Goal: Obtain resource: Obtain resource

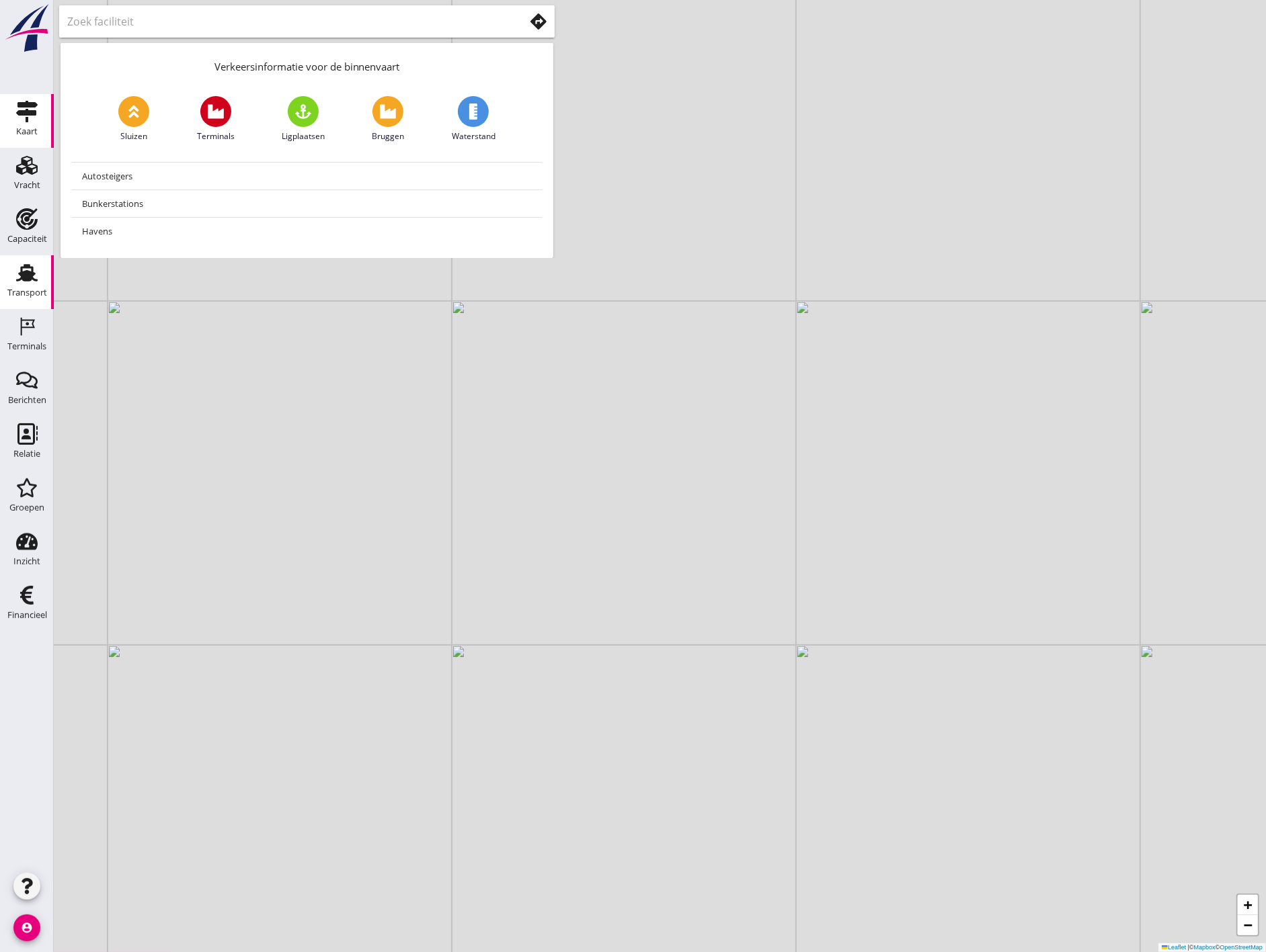
click at [35, 267] on icon "Transport" at bounding box center [27, 272] width 21 height 21
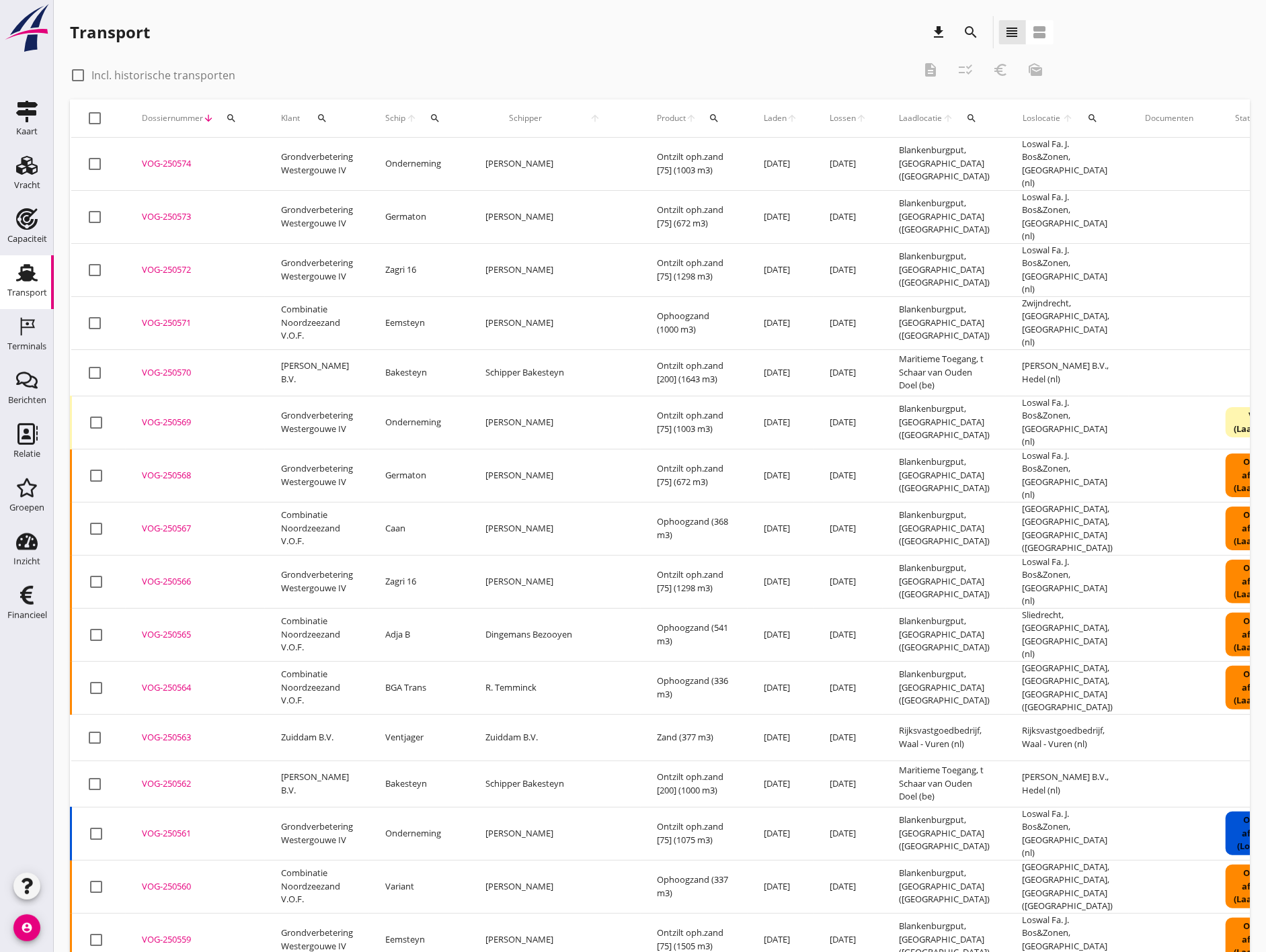
click at [982, 33] on div "search" at bounding box center [971, 32] width 24 height 16
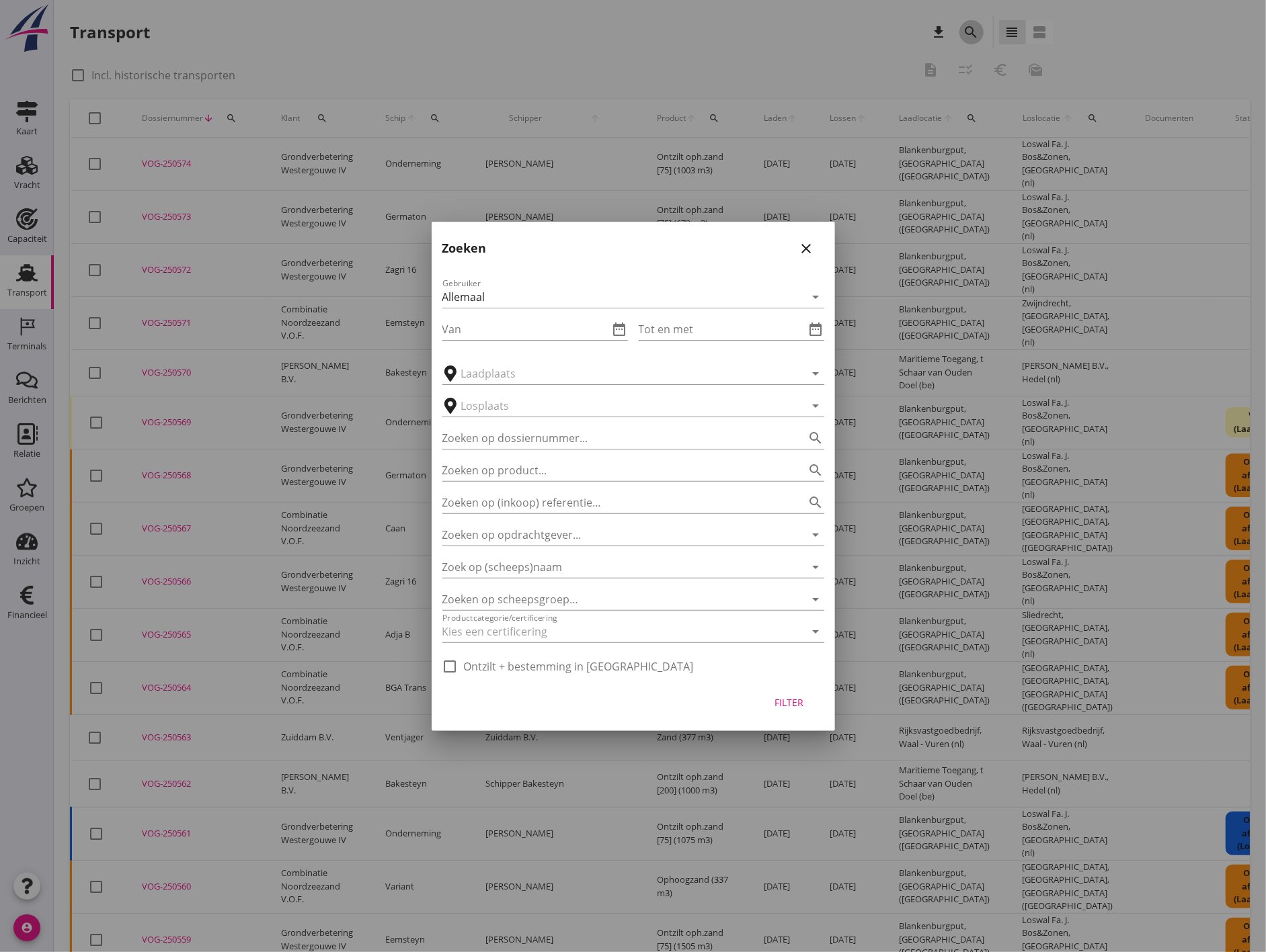
click at [980, 30] on div at bounding box center [633, 476] width 1266 height 952
click at [606, 339] on input "Van" at bounding box center [526, 329] width 167 height 21
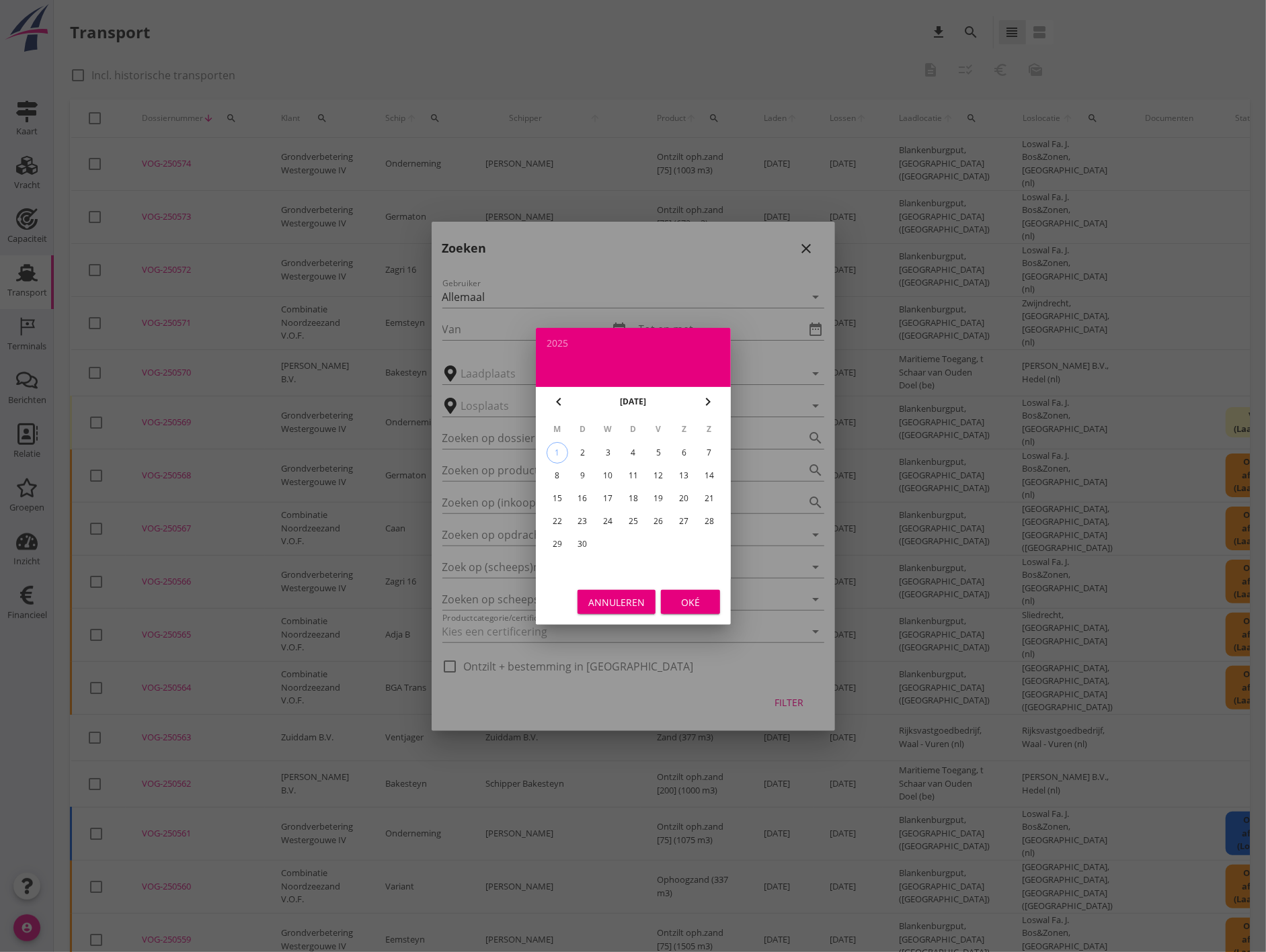
click at [554, 412] on button "chevron_left" at bounding box center [559, 402] width 24 height 24
click at [560, 516] on div "18" at bounding box center [556, 521] width 21 height 21
type input "[DATE]"
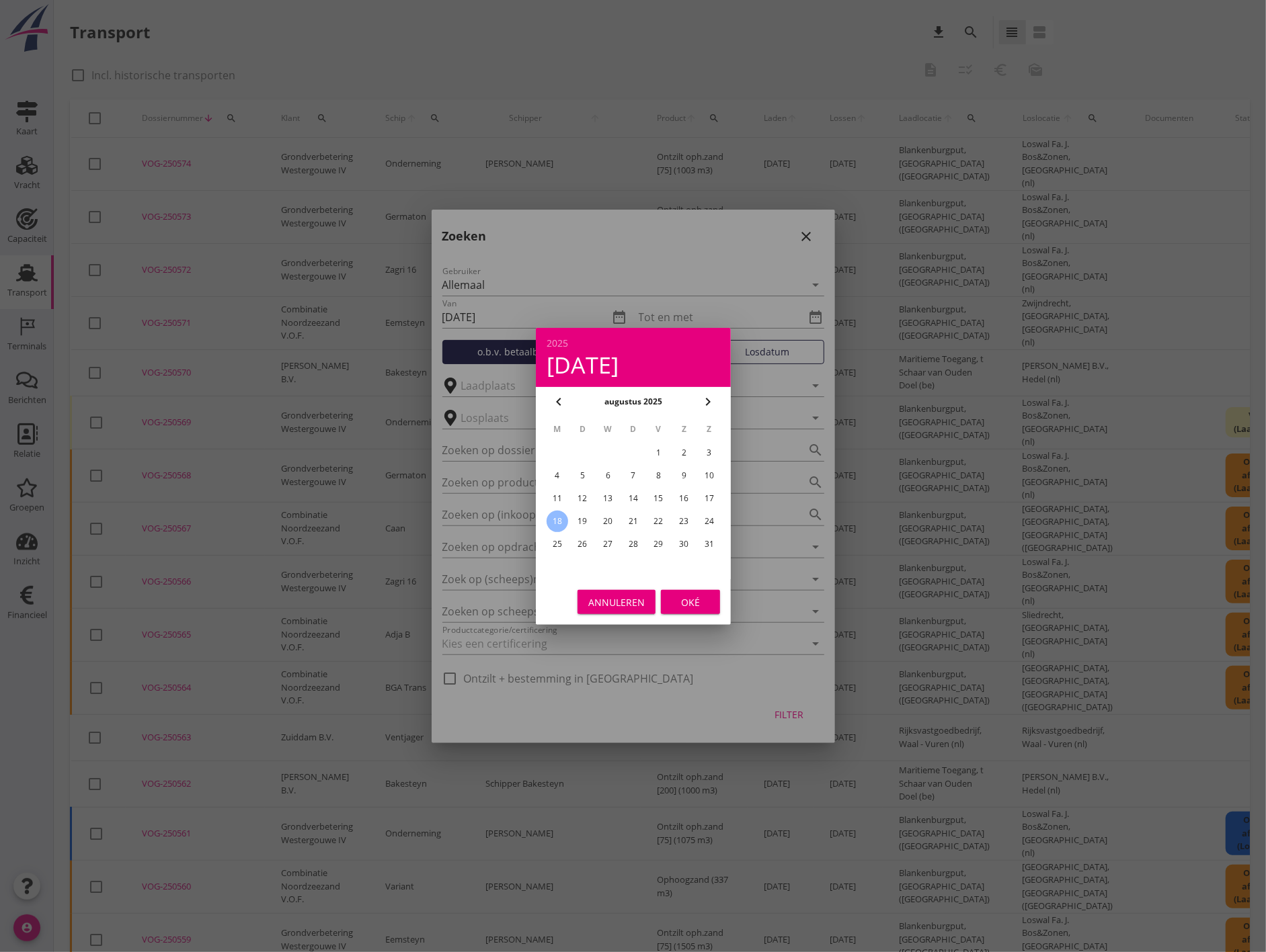
click at [696, 606] on div "Oké" at bounding box center [690, 601] width 38 height 14
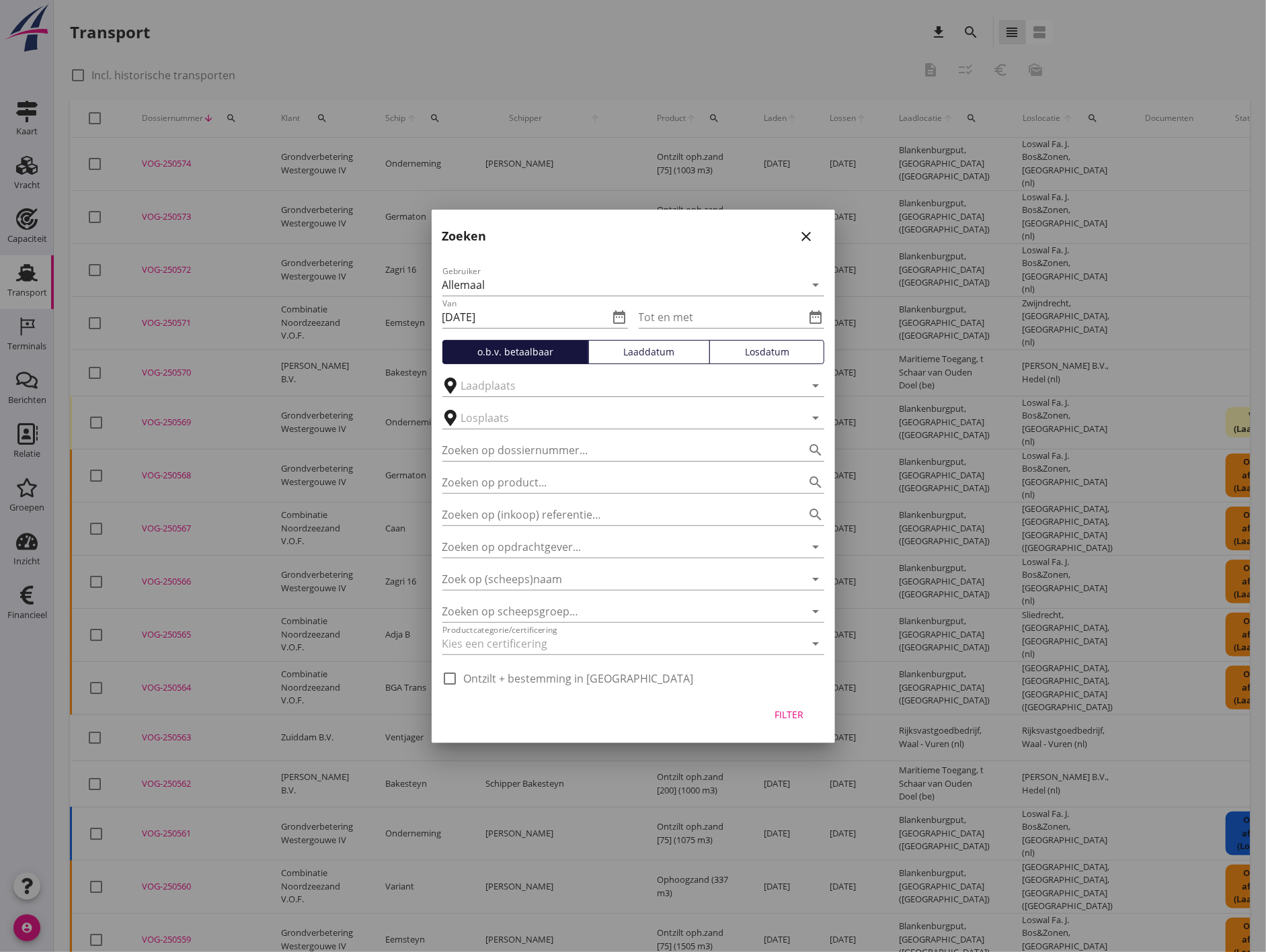
click at [830, 300] on div "Gebruiker Allemaal arrow_drop_down Van [DATE] date_range Tot en met date_range …" at bounding box center [633, 473] width 403 height 440
click at [822, 313] on icon "date_range" at bounding box center [816, 317] width 16 height 16
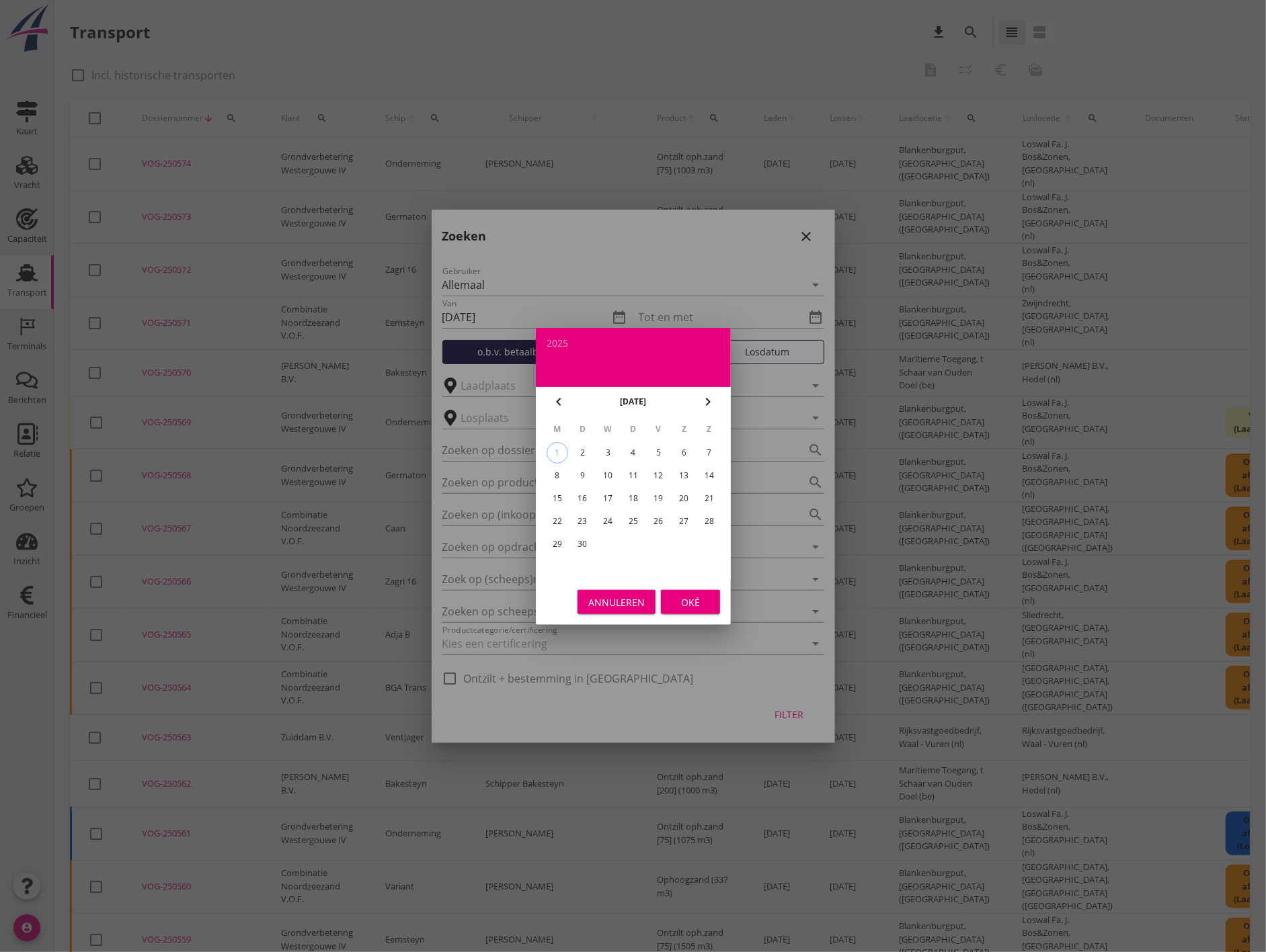
click at [557, 404] on icon "chevron_left" at bounding box center [559, 401] width 16 height 16
click at [711, 517] on div "24" at bounding box center [709, 521] width 21 height 21
type input "[DATE]"
click at [688, 588] on div "Annuleren Oké" at bounding box center [633, 601] width 195 height 46
click at [688, 595] on div "Oké" at bounding box center [690, 601] width 38 height 14
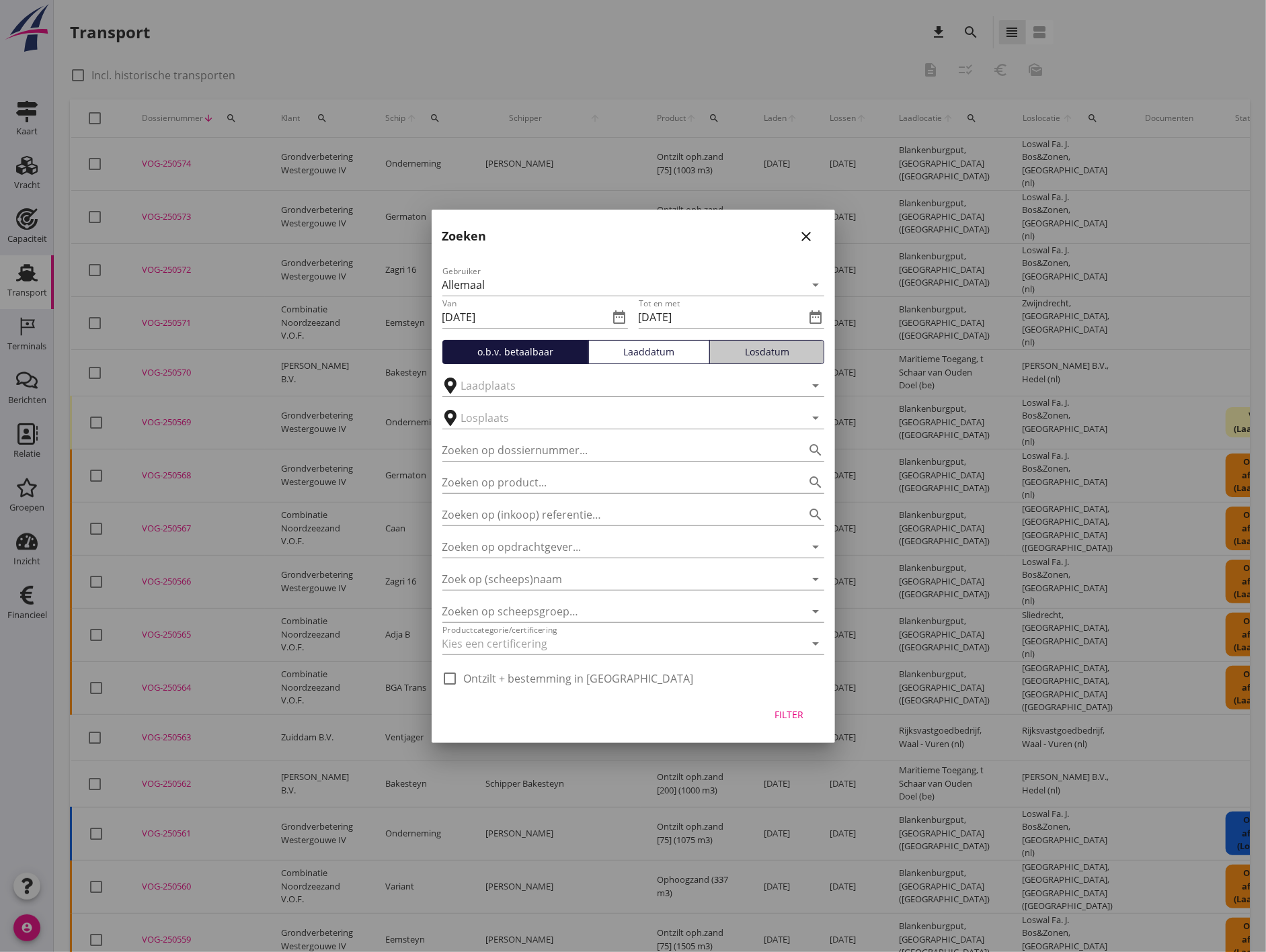
click at [788, 351] on div "Losdatum" at bounding box center [767, 351] width 103 height 14
click at [774, 343] on button "Losdatum" at bounding box center [767, 352] width 115 height 24
click at [788, 318] on input "[DATE]" at bounding box center [722, 317] width 167 height 21
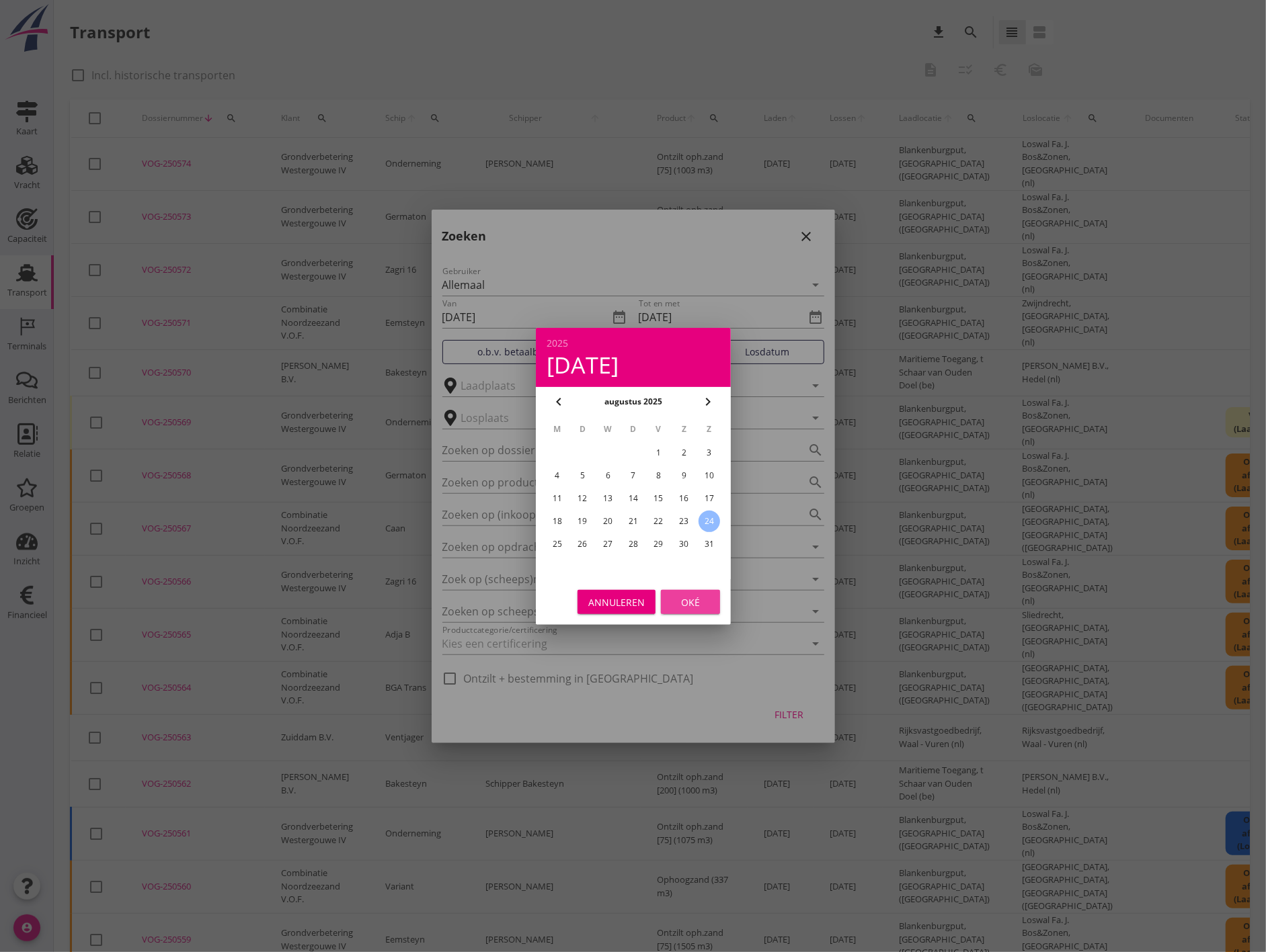
click at [689, 607] on div "Oké" at bounding box center [690, 601] width 38 height 14
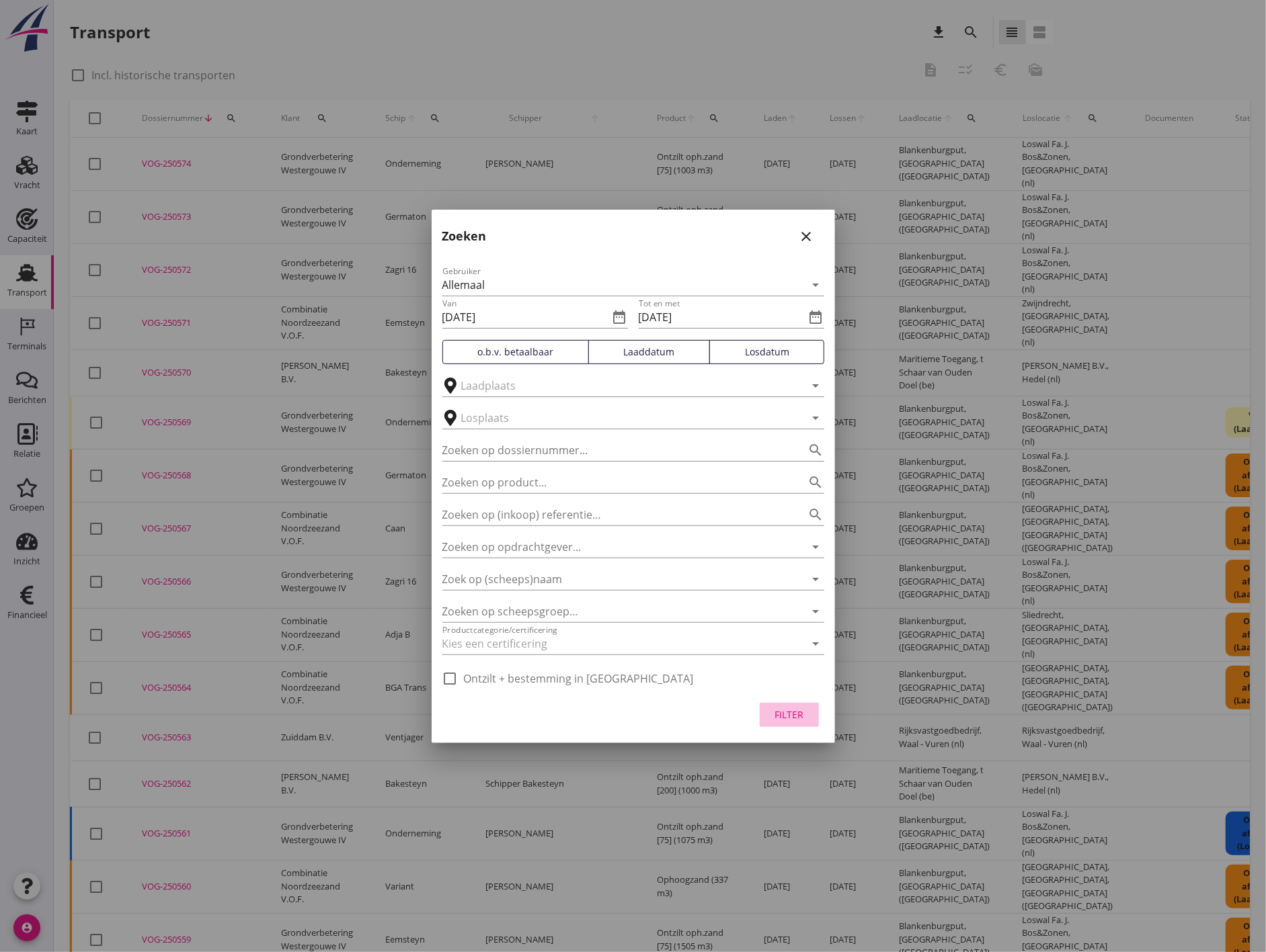
click at [774, 705] on button "Filter" at bounding box center [789, 715] width 59 height 24
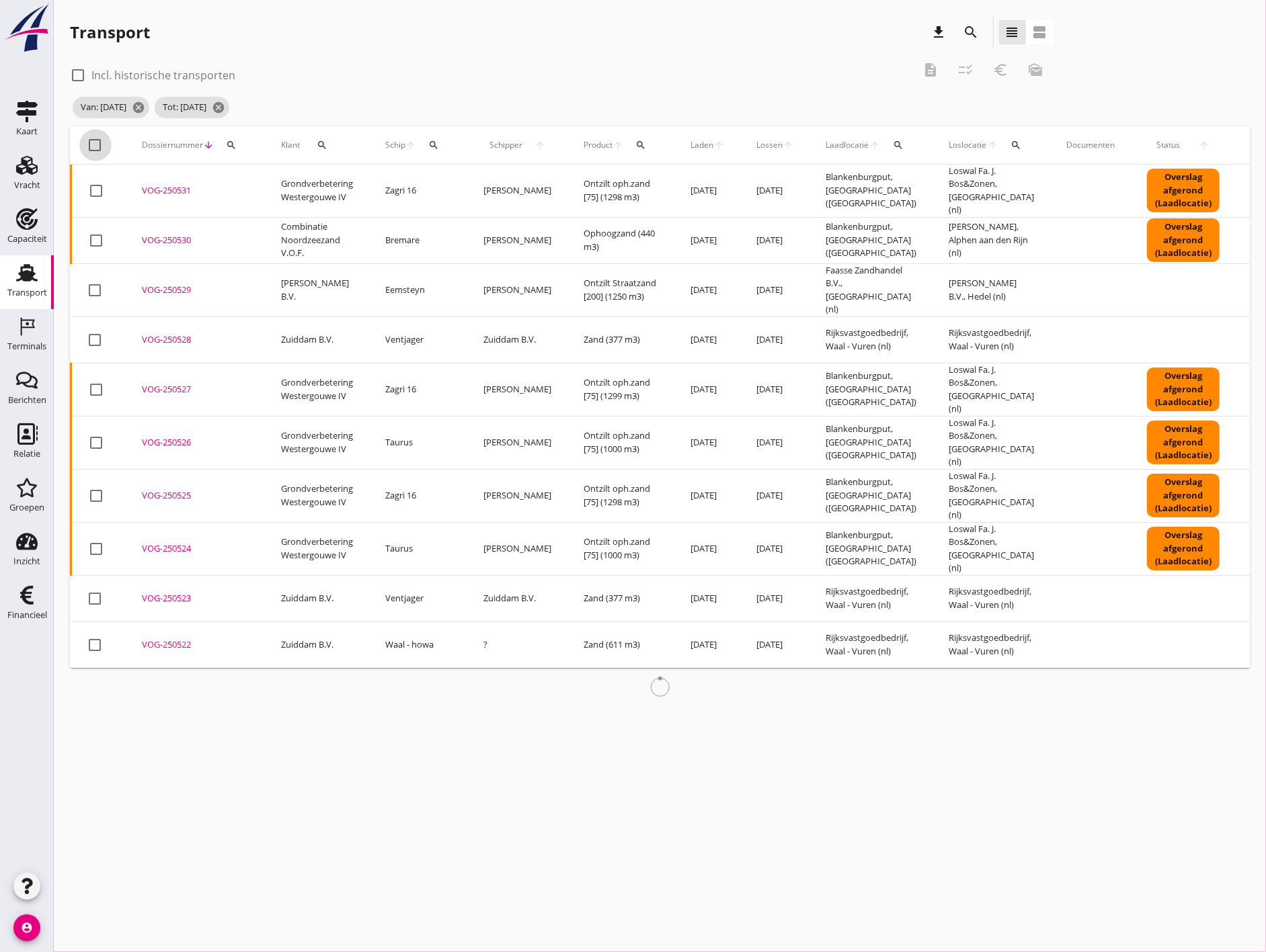
click at [97, 143] on div at bounding box center [95, 145] width 23 height 23
checkbox input "true"
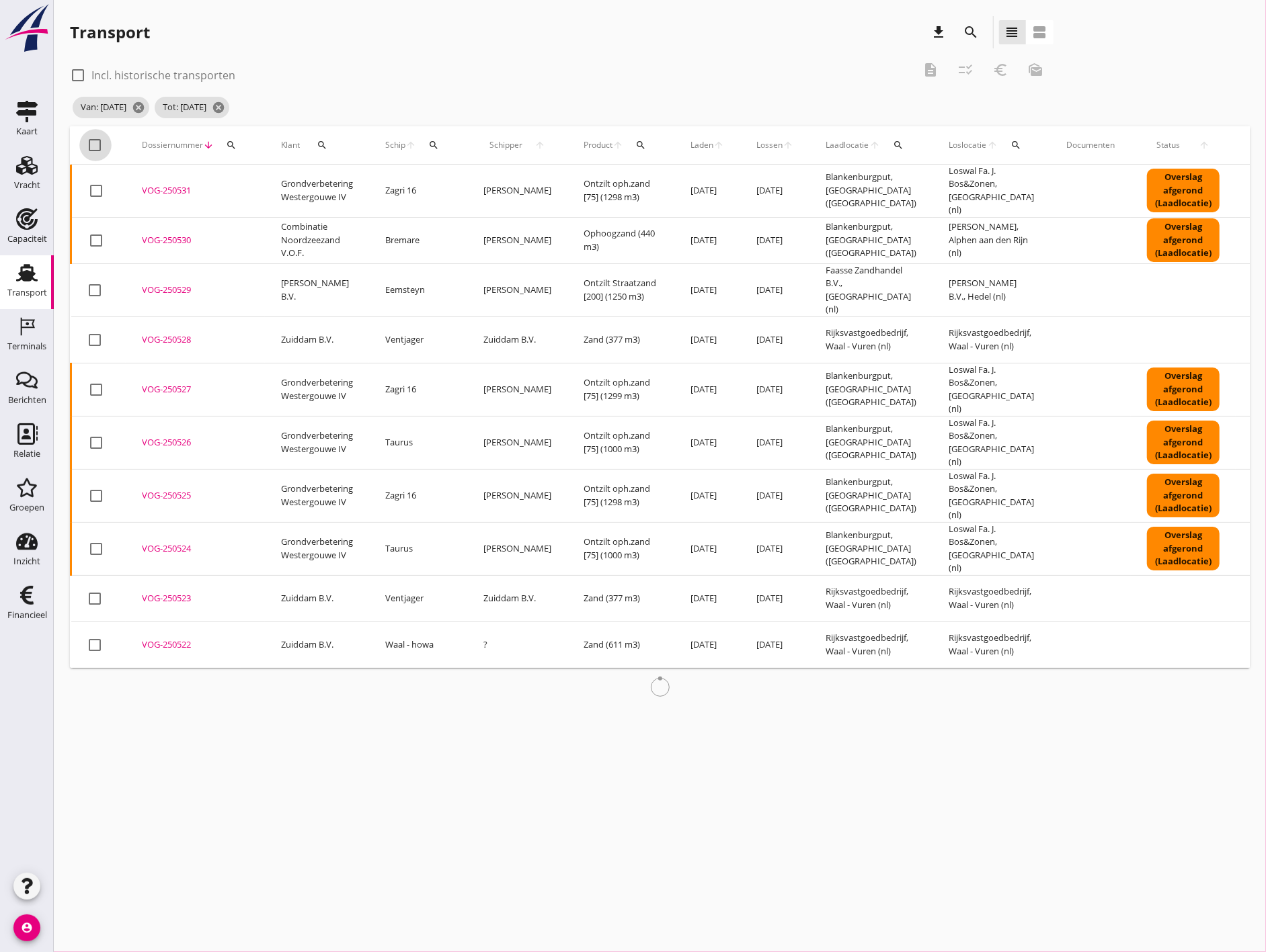
checkbox input "true"
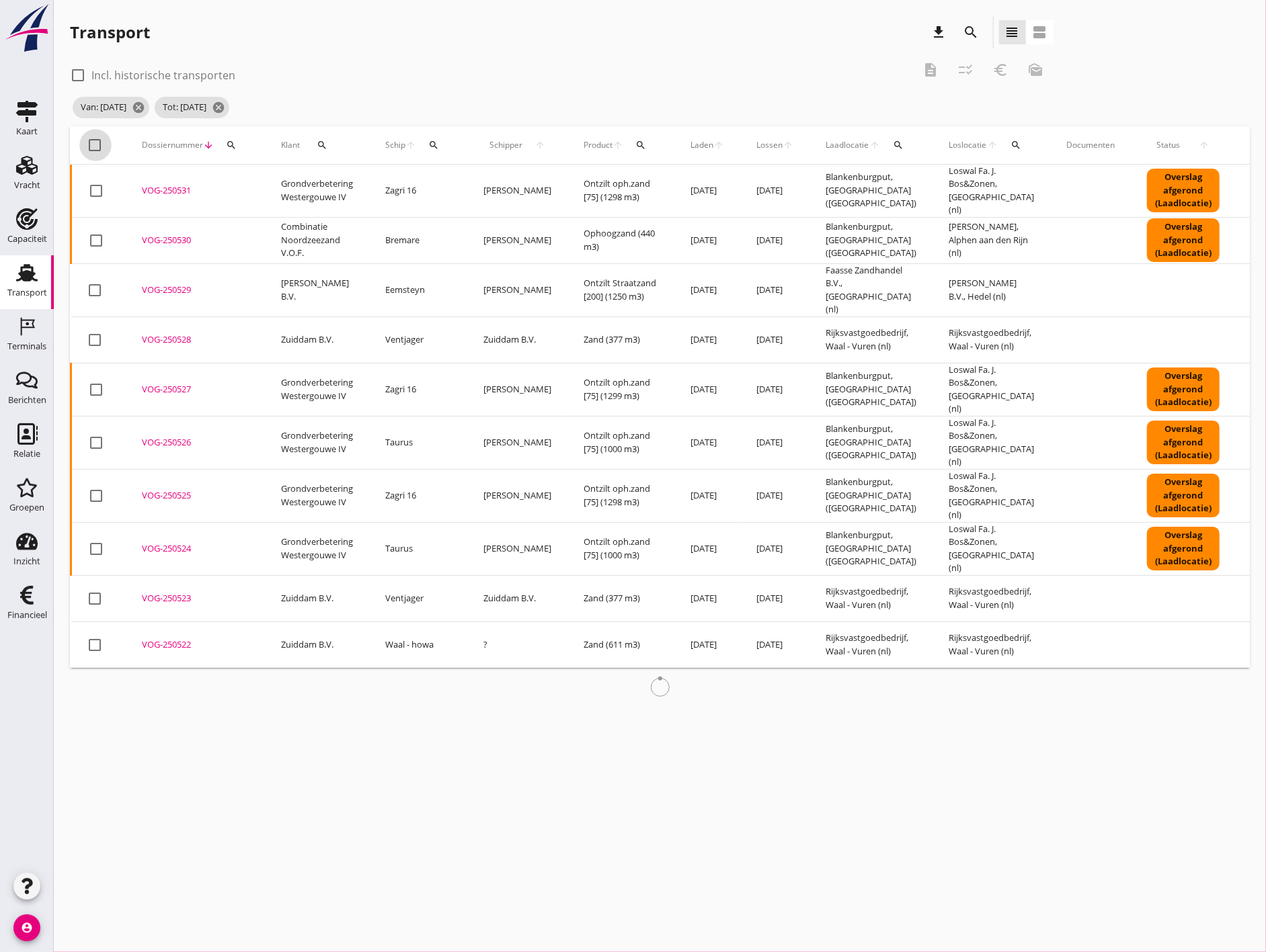
checkbox input "true"
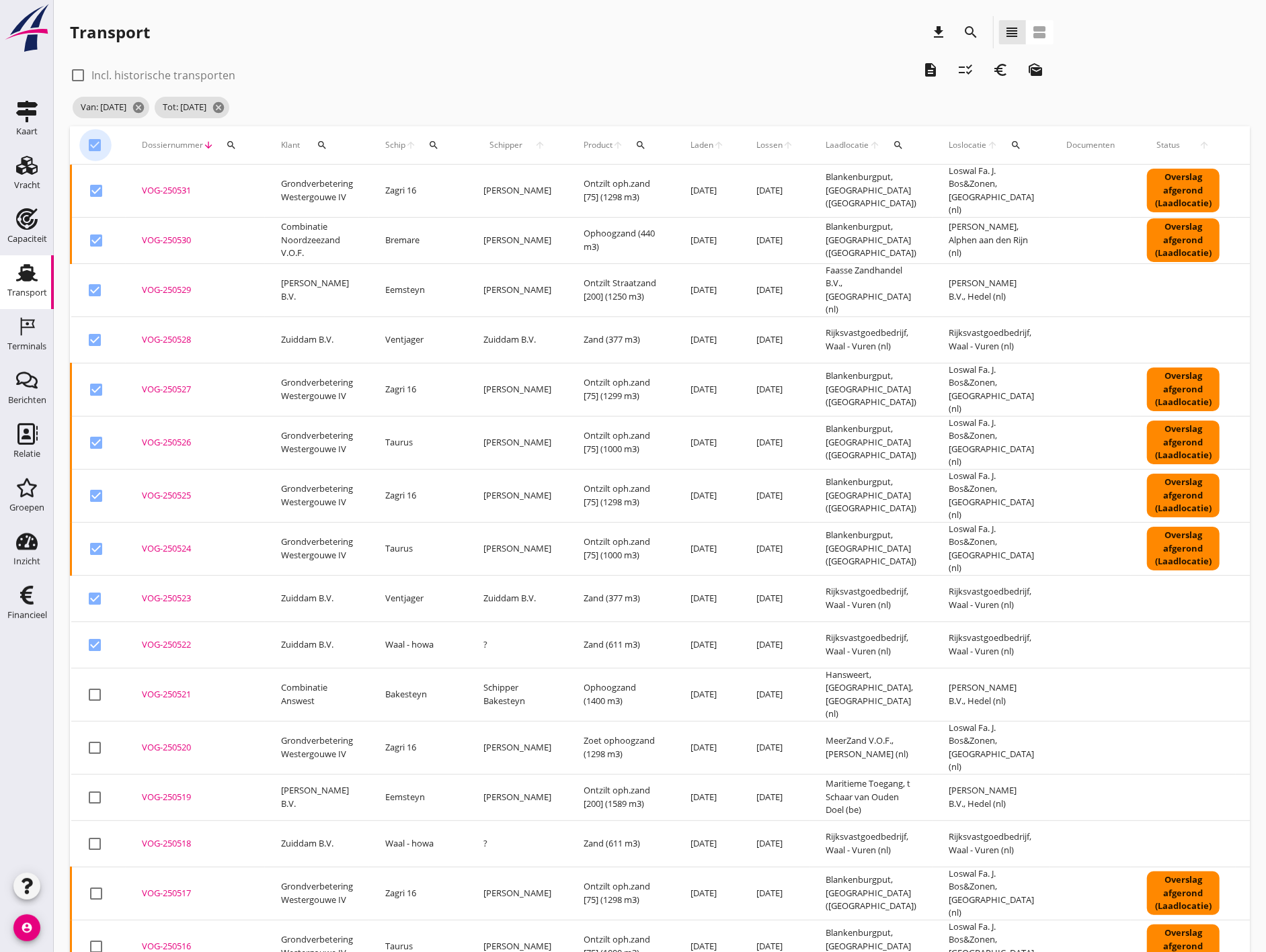
click at [95, 143] on div at bounding box center [95, 145] width 23 height 23
checkbox input "false"
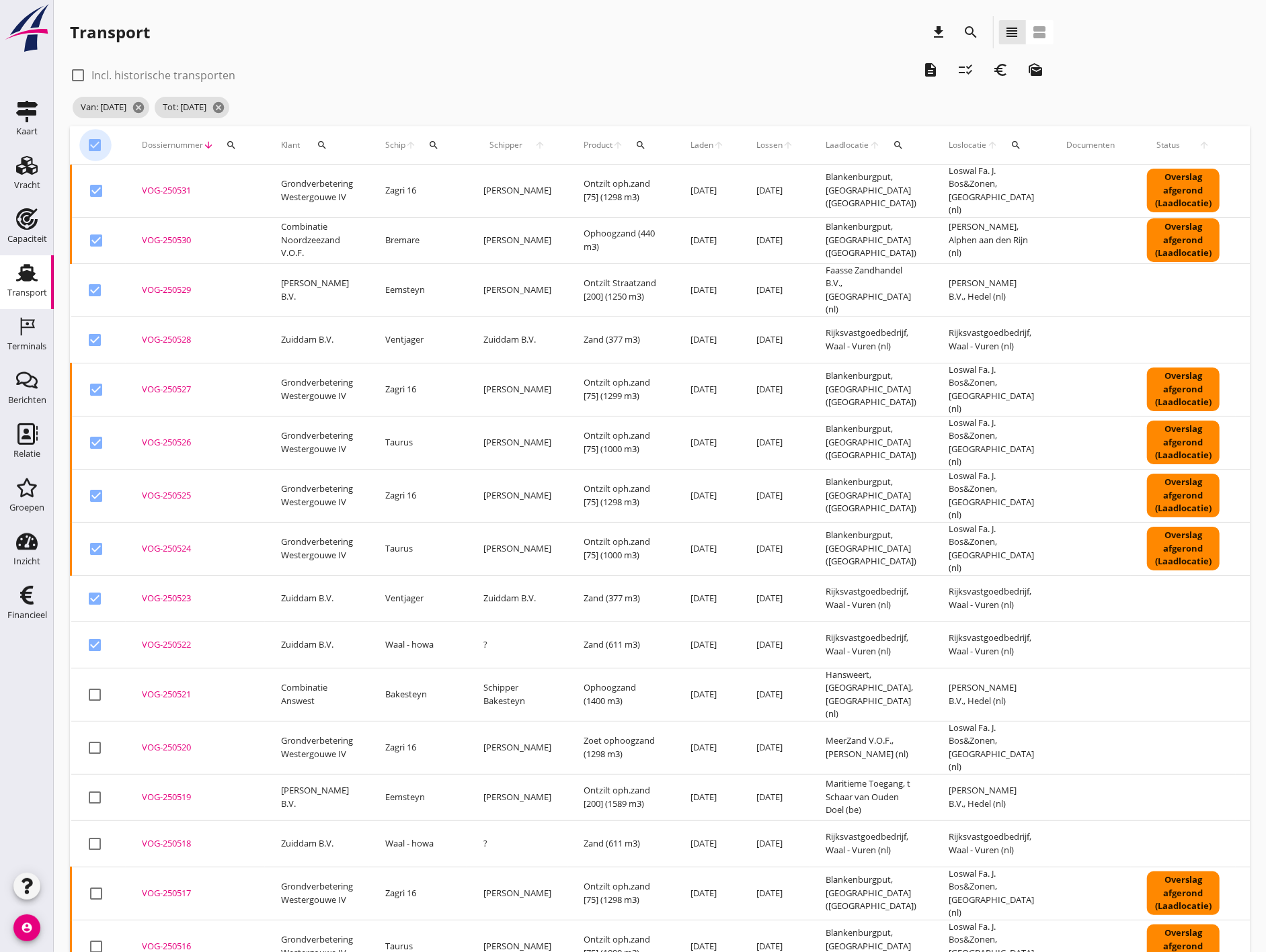
checkbox input "false"
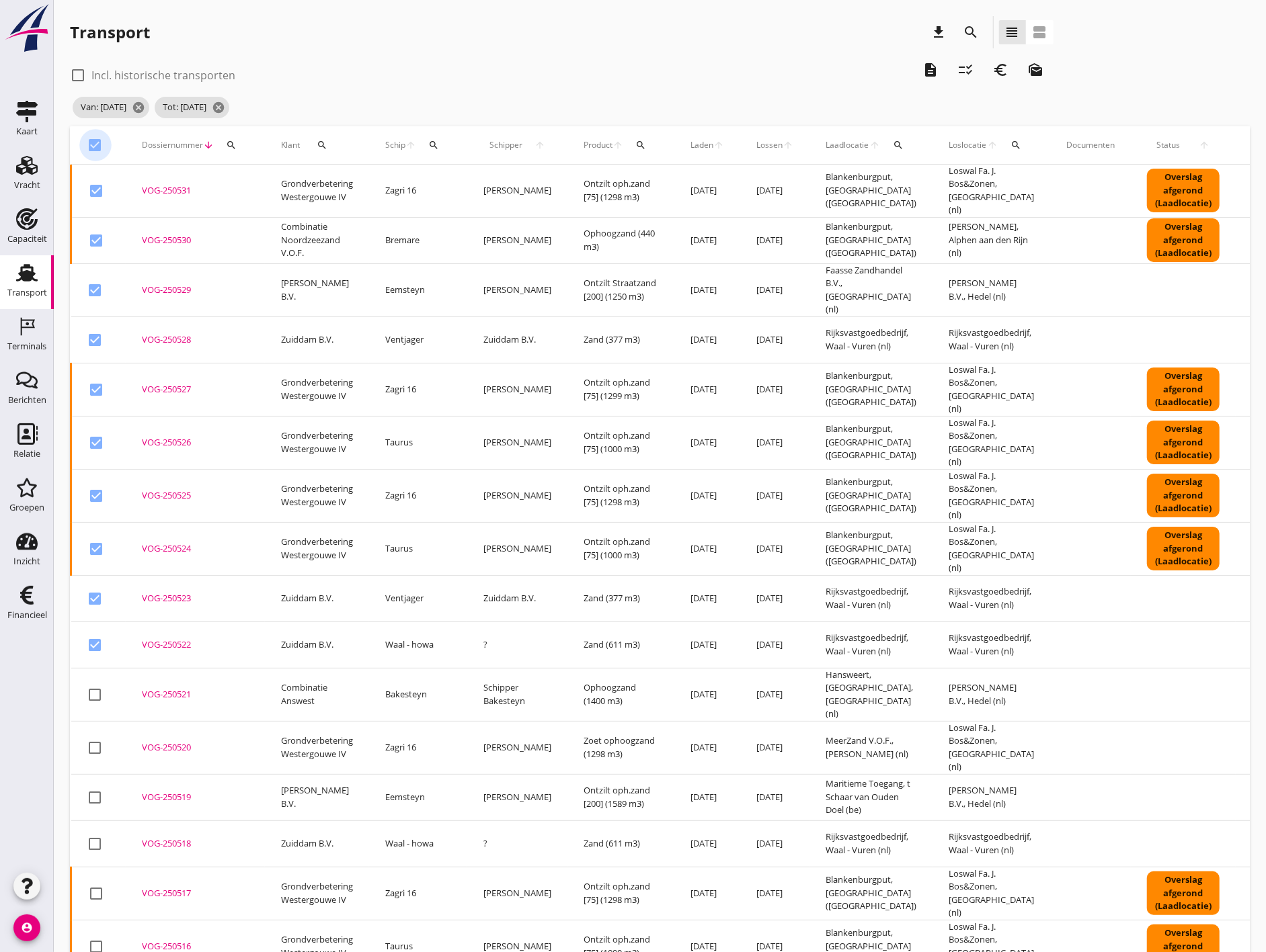
checkbox input "false"
click at [95, 143] on div at bounding box center [95, 145] width 23 height 23
checkbox input "true"
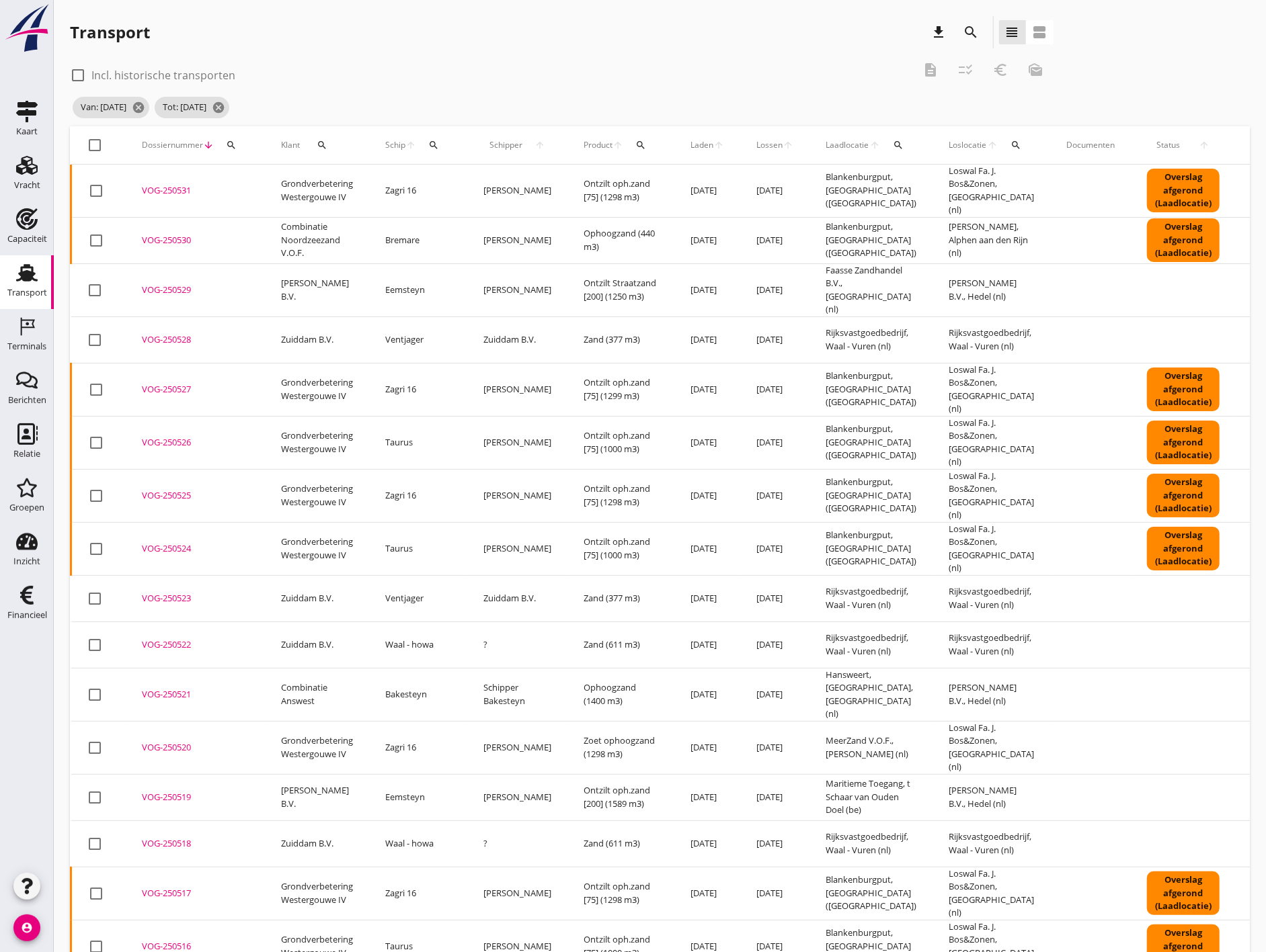
checkbox input "true"
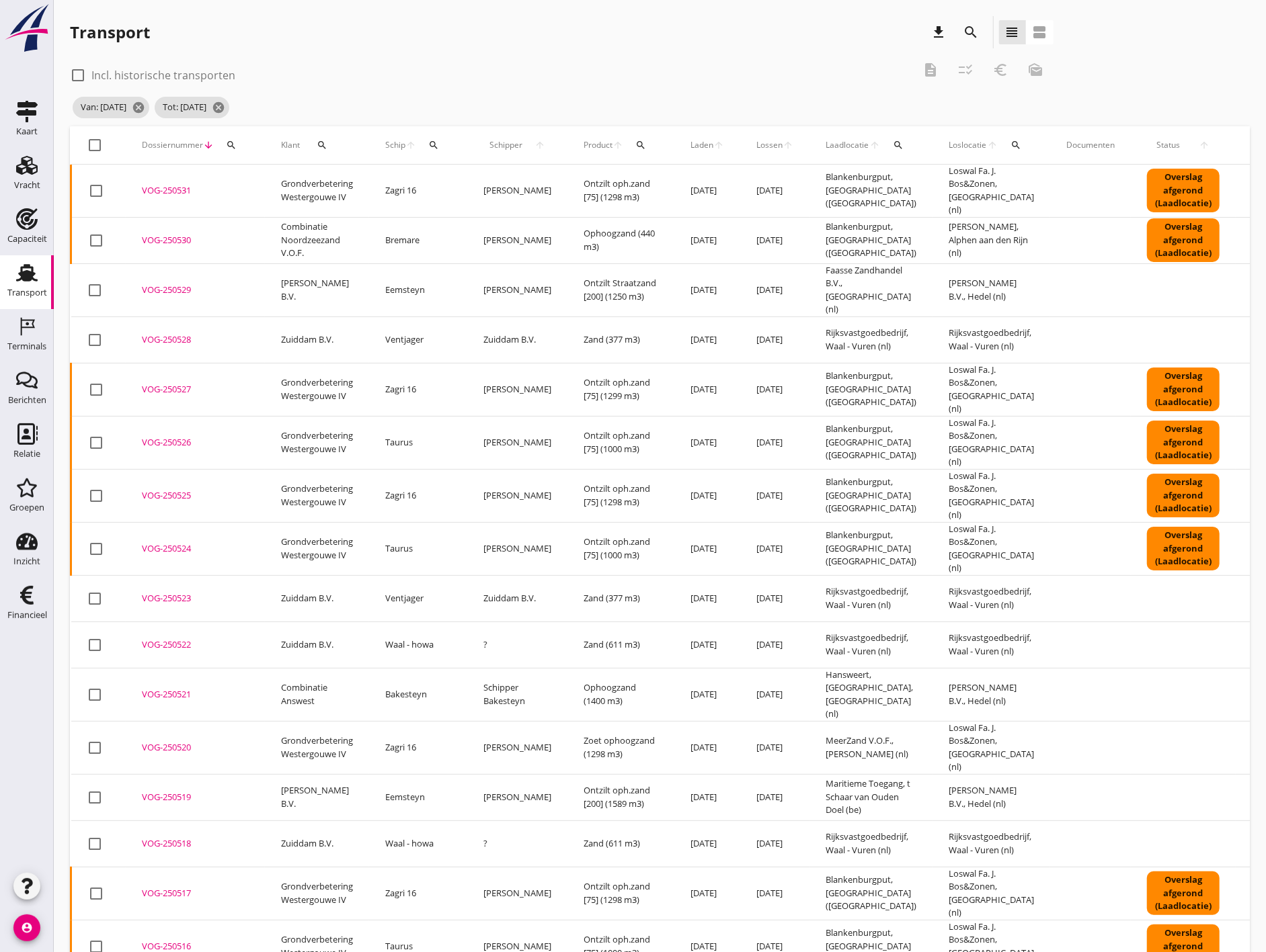
checkbox input "true"
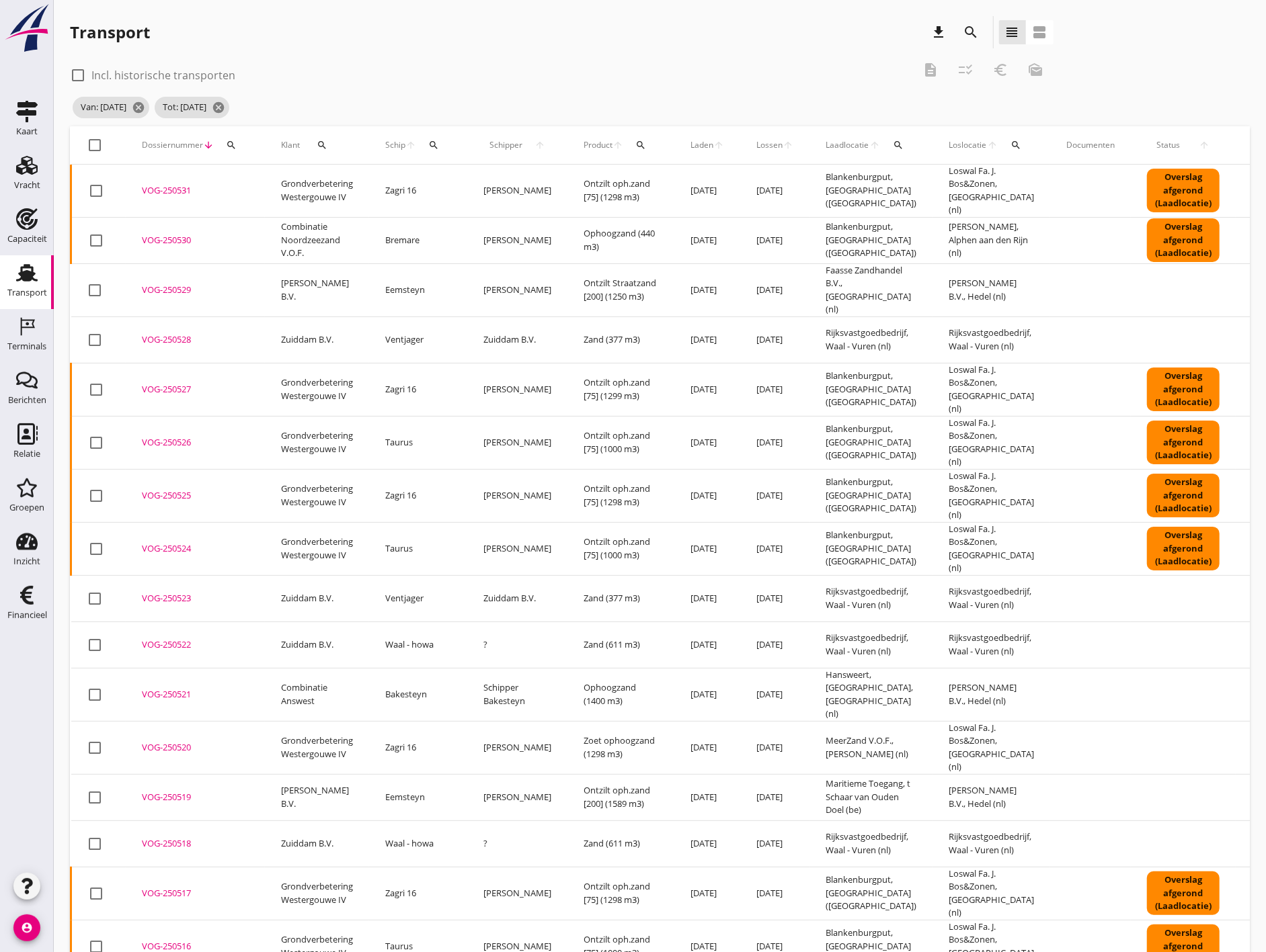
checkbox input "true"
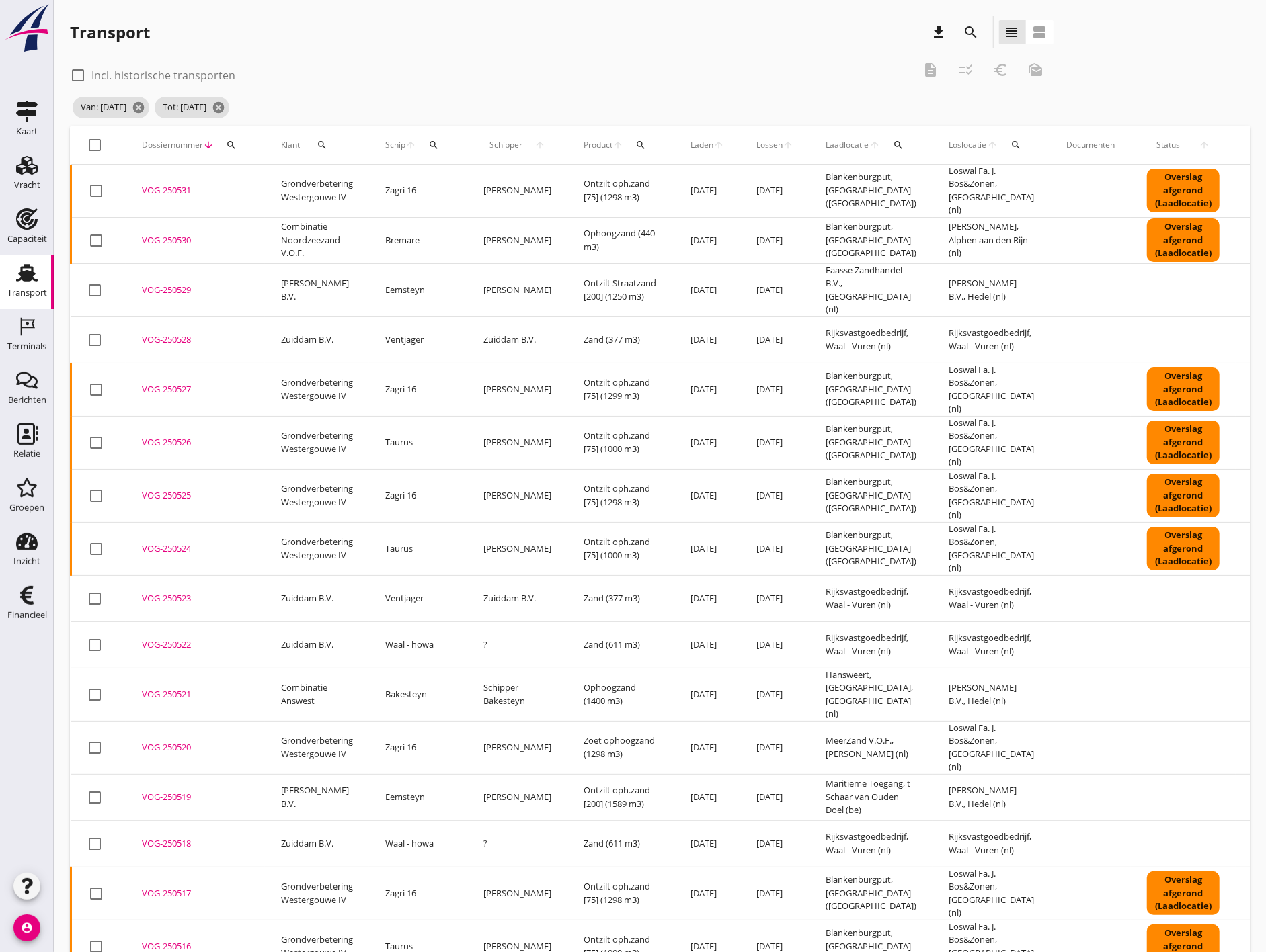
checkbox input "true"
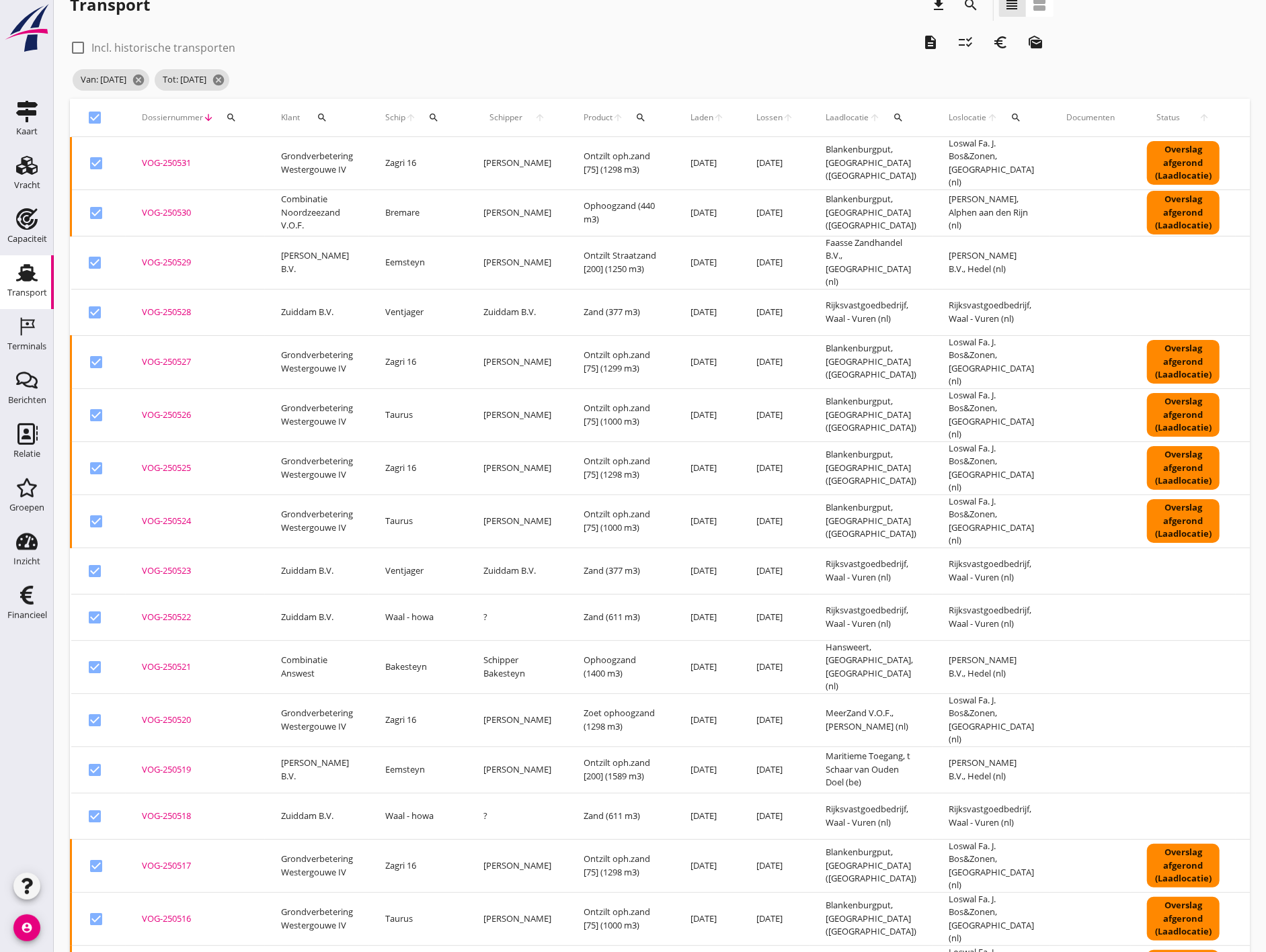
scroll to position [0, 126]
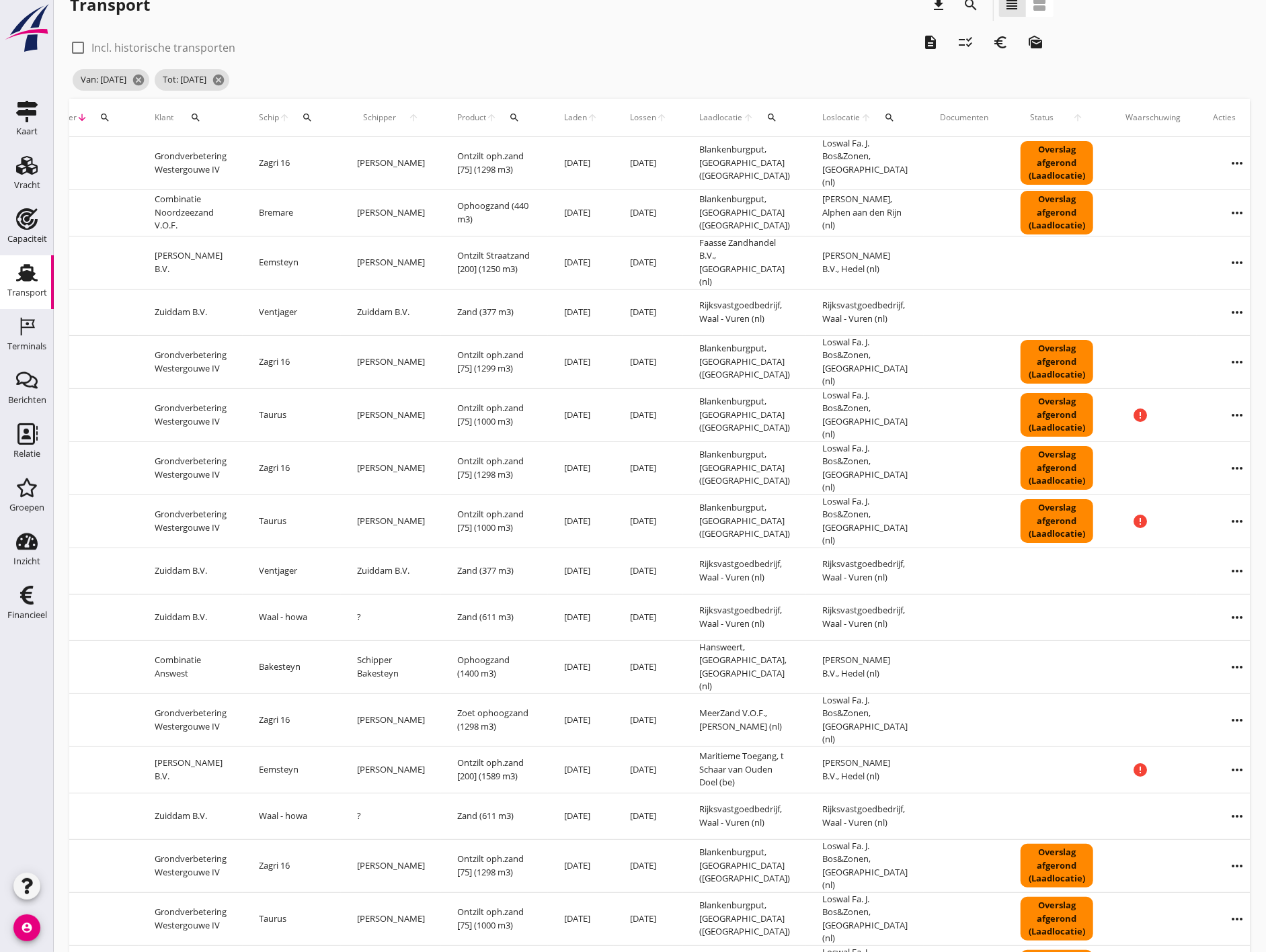
click at [954, 46] on button "checklist_rtl" at bounding box center [966, 42] width 24 height 24
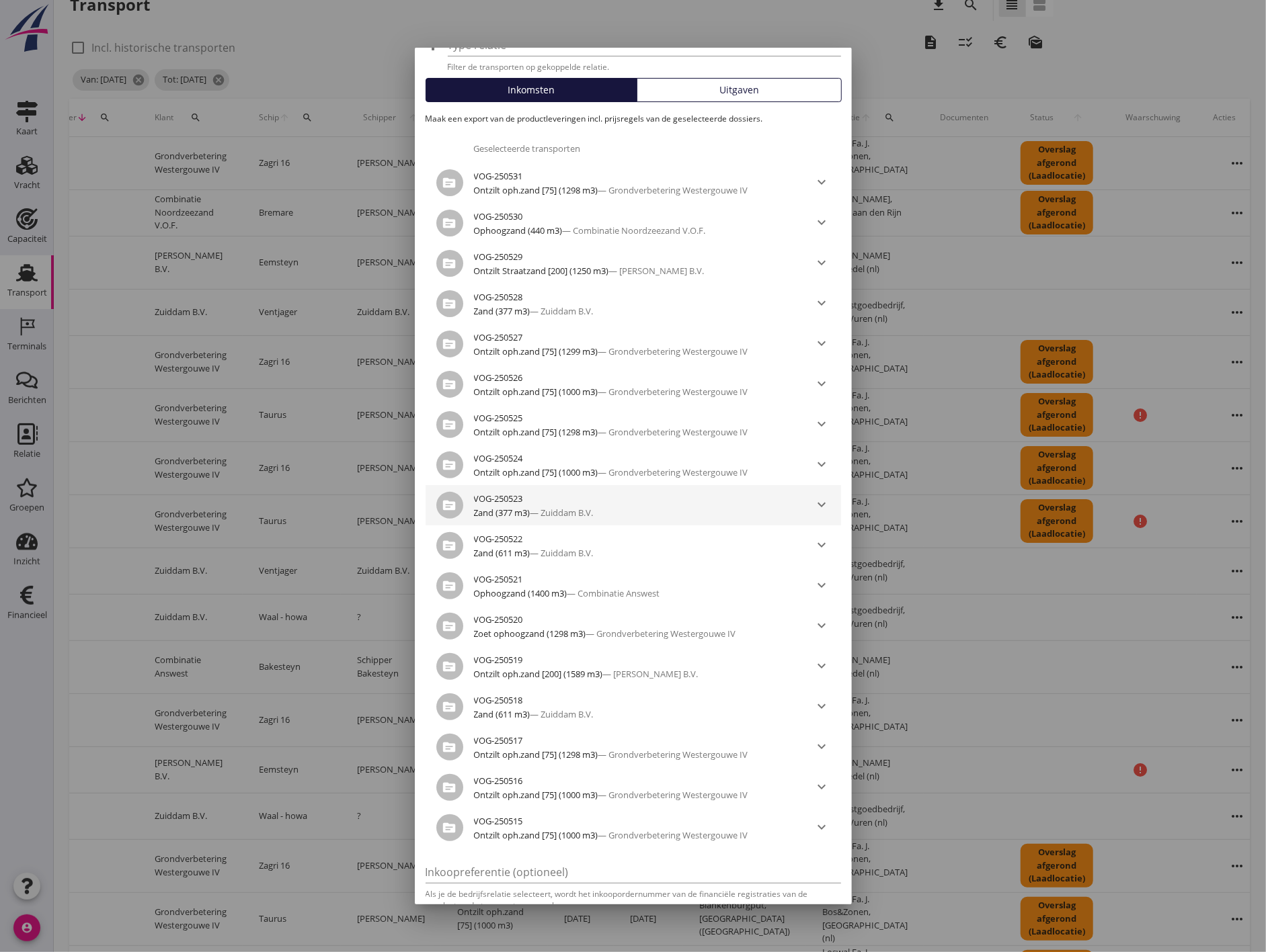
scroll to position [150, 0]
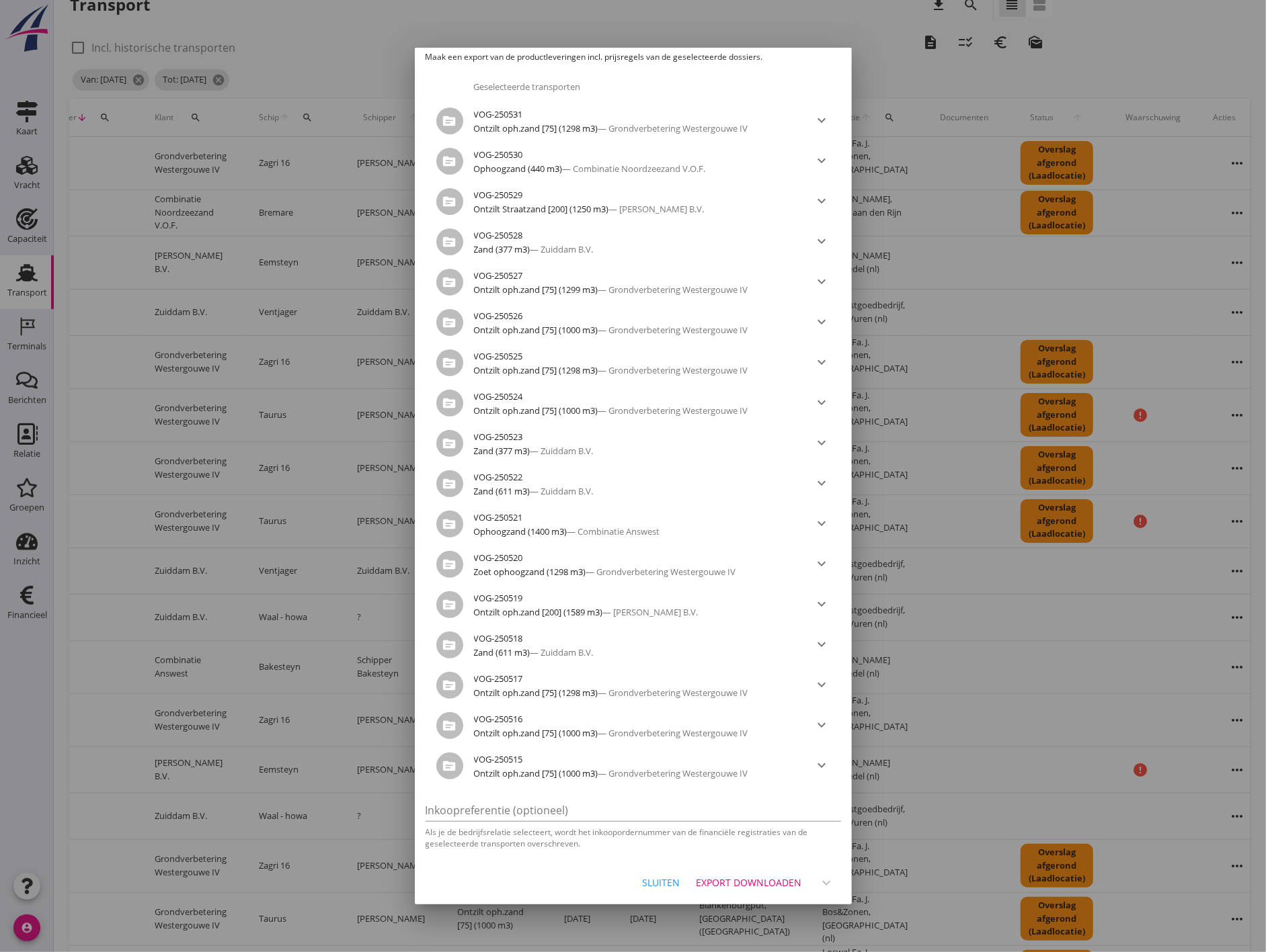
click at [778, 884] on div "Export downloaden" at bounding box center [749, 882] width 106 height 14
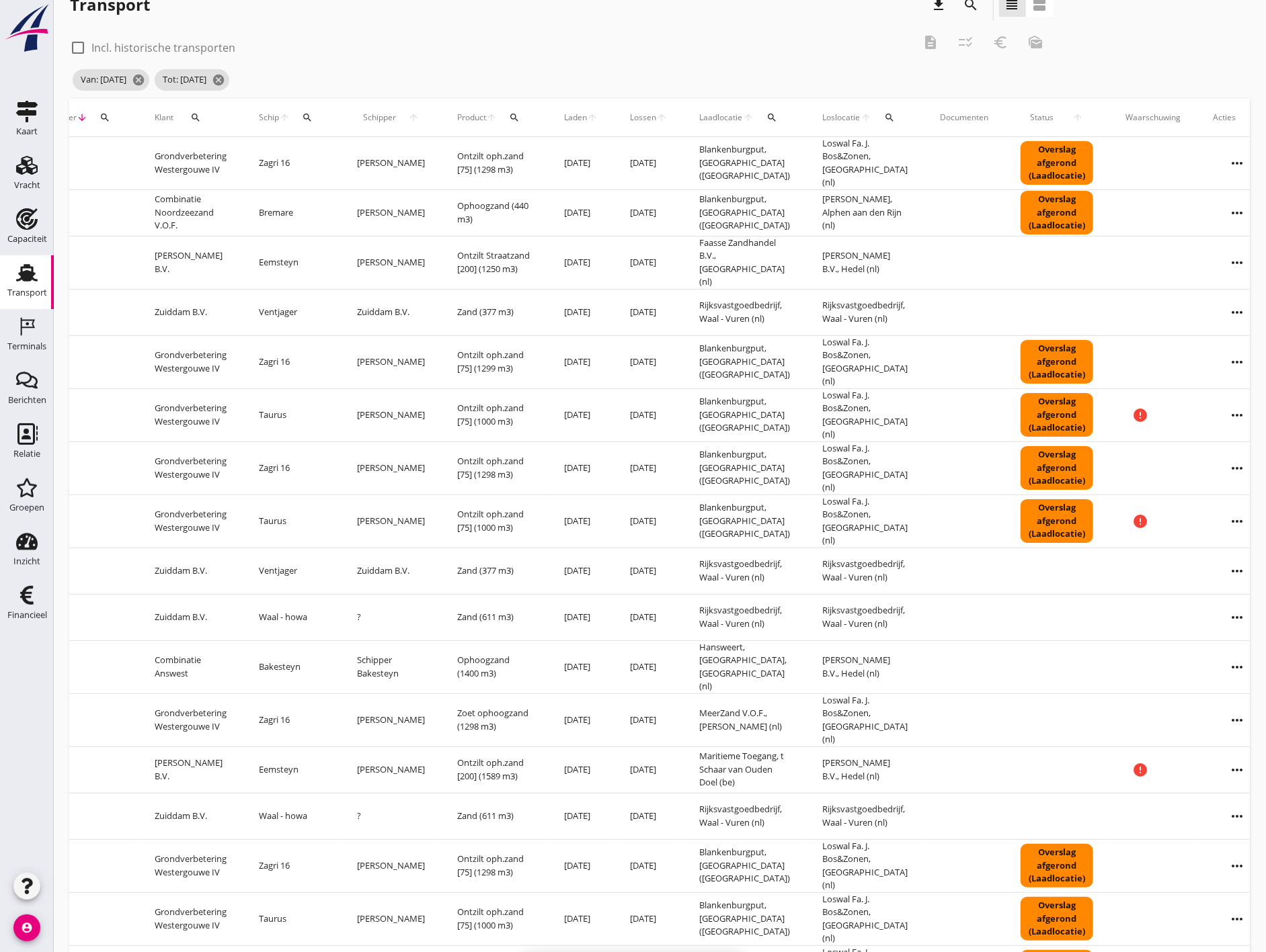
checkbox input "false"
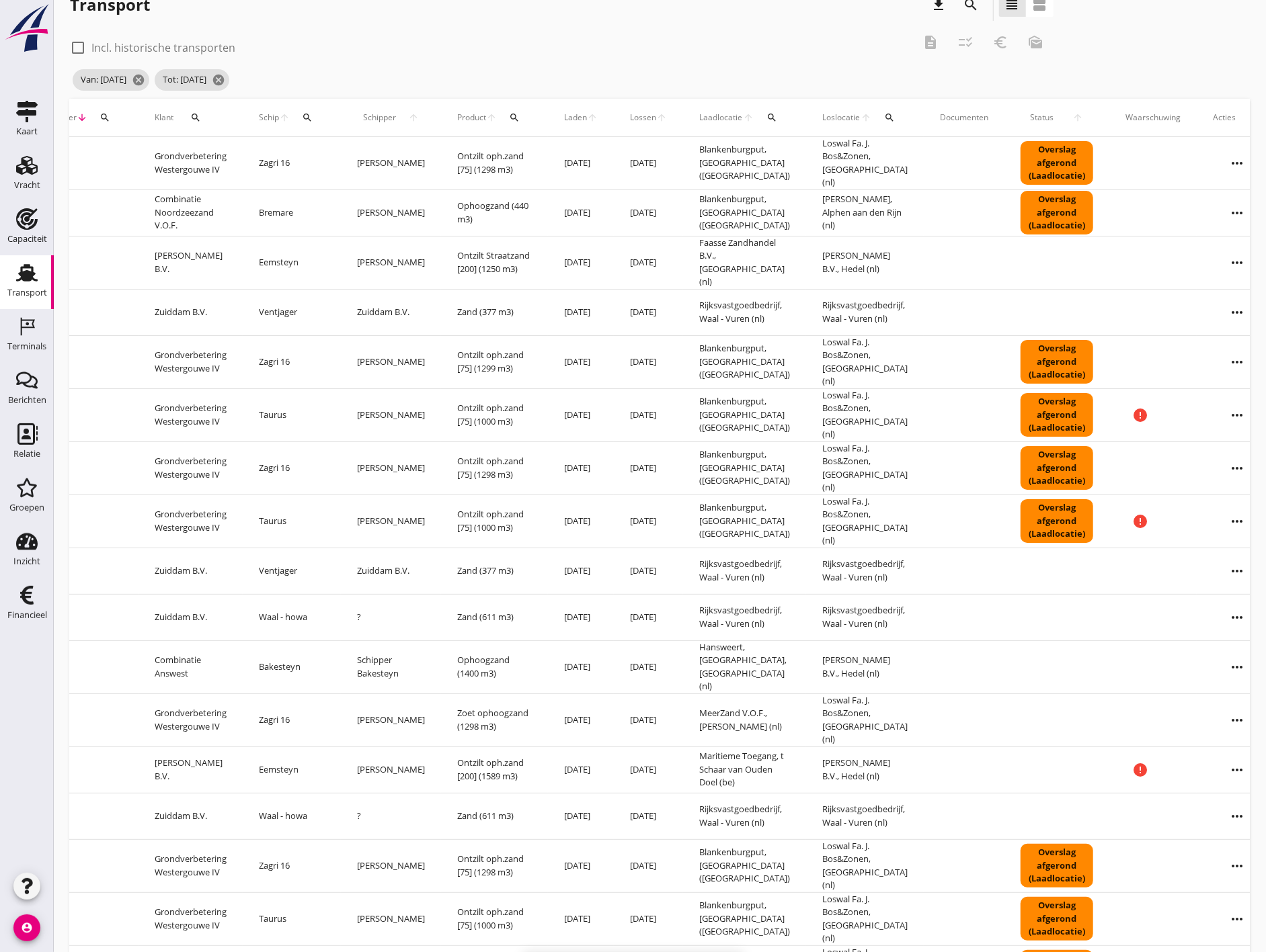
checkbox input "false"
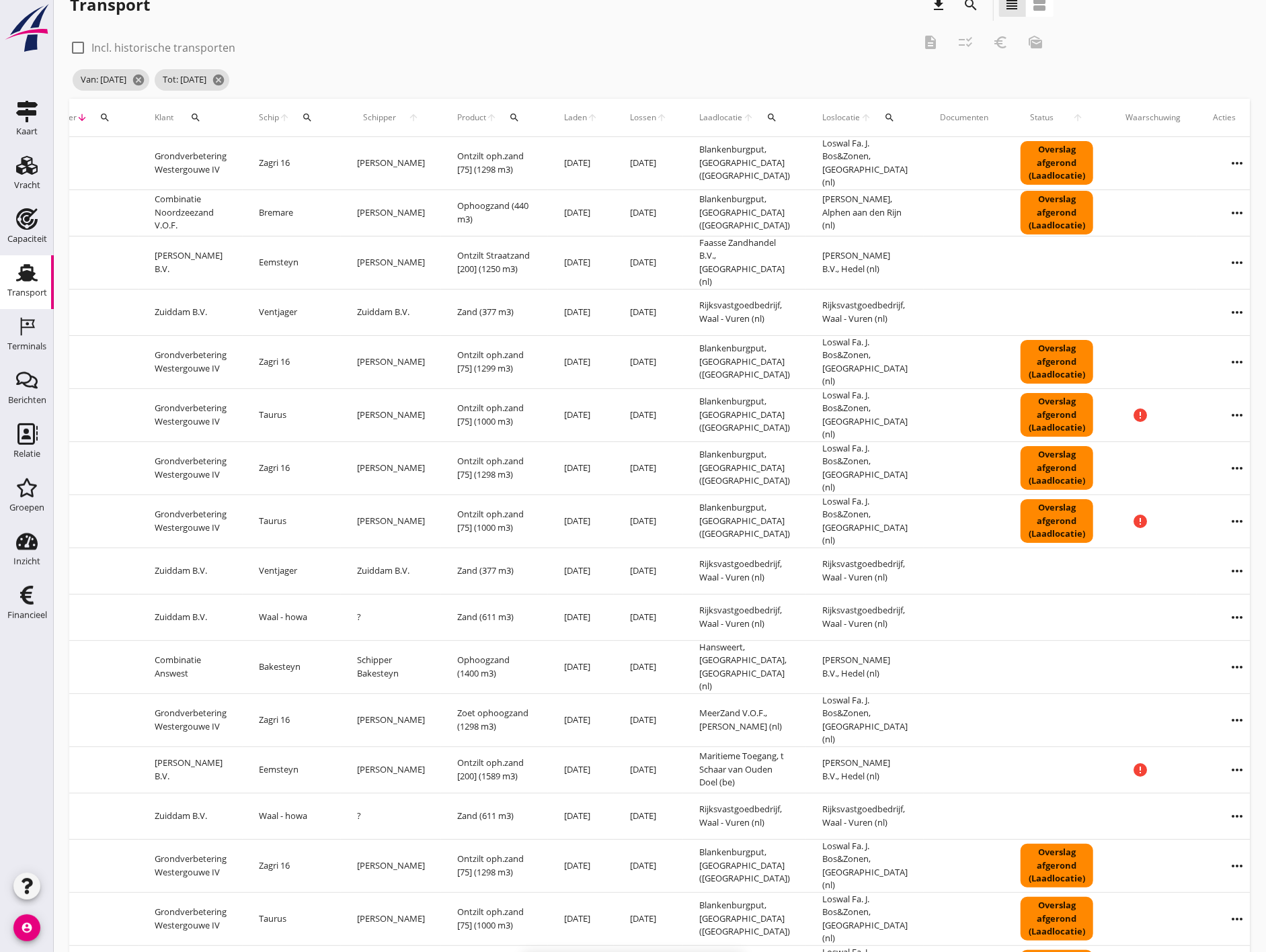
checkbox input "false"
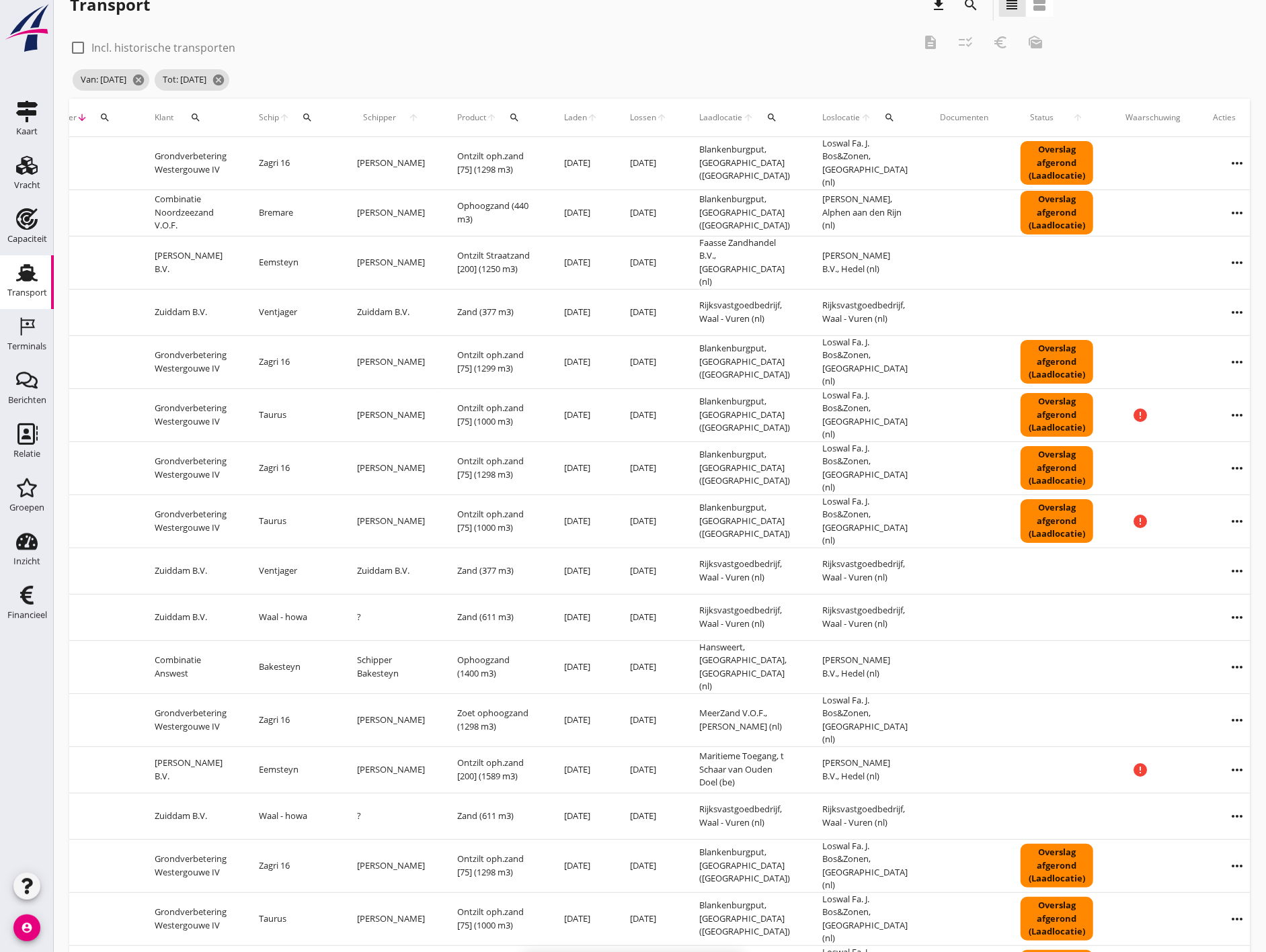
checkbox input "false"
click at [628, 85] on div "Van: [DATE] cancel Tot: [DATE] cancel" at bounding box center [561, 79] width 983 height 27
click at [975, 5] on icon "search" at bounding box center [971, 4] width 16 height 16
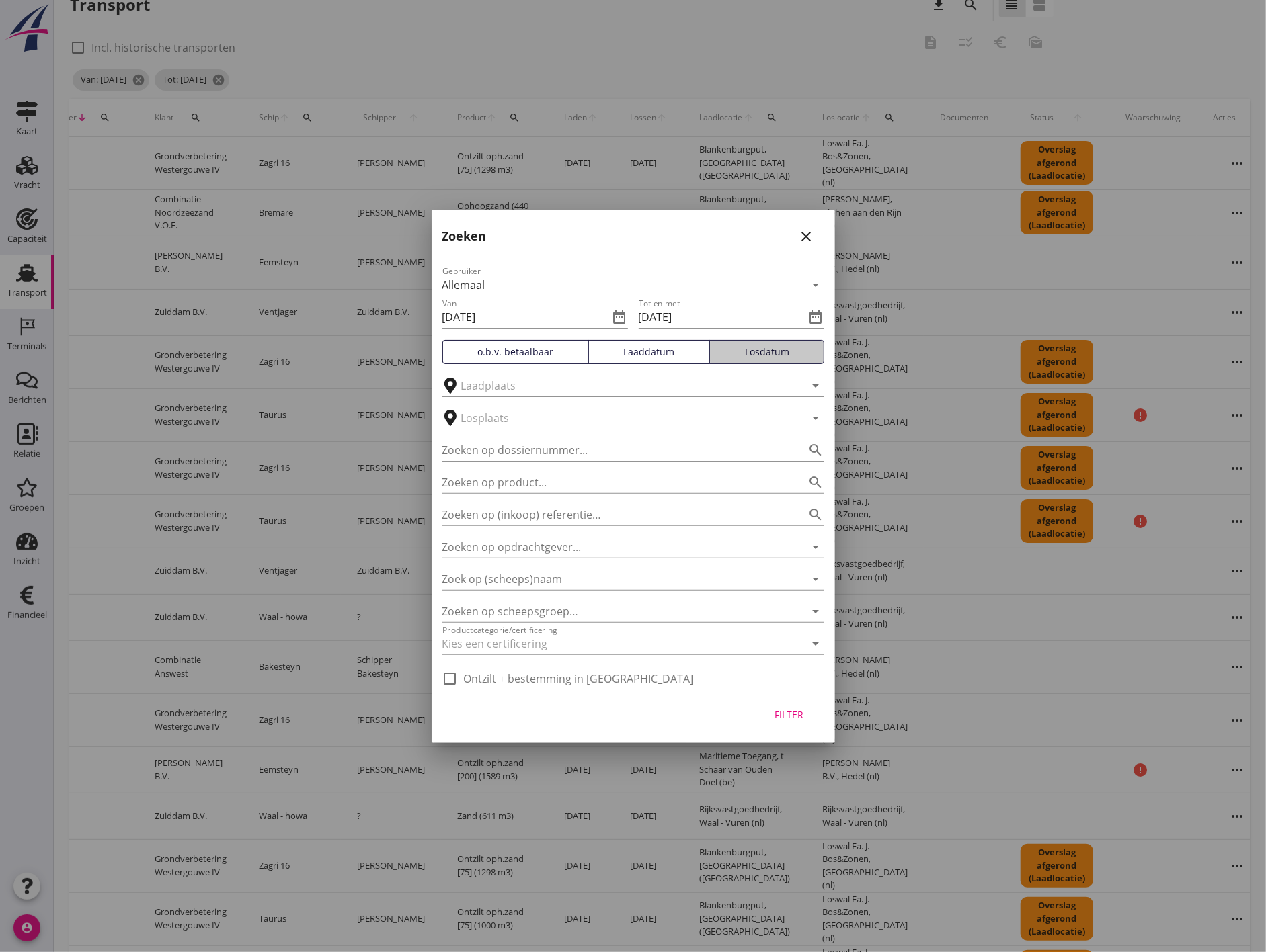
click at [794, 351] on div "Losdatum" at bounding box center [767, 351] width 103 height 14
click at [791, 723] on button "Filter" at bounding box center [789, 715] width 59 height 24
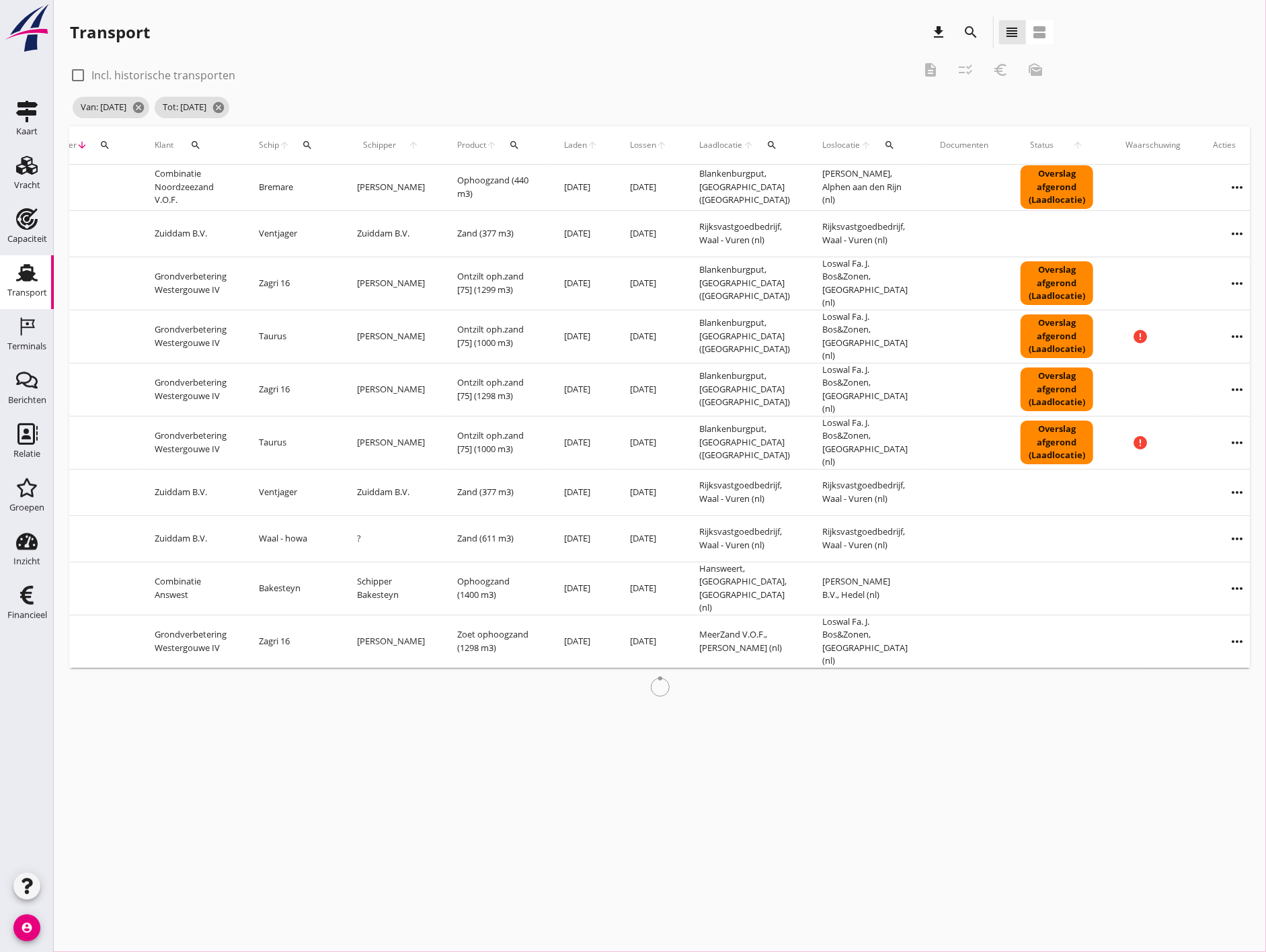
scroll to position [0, 0]
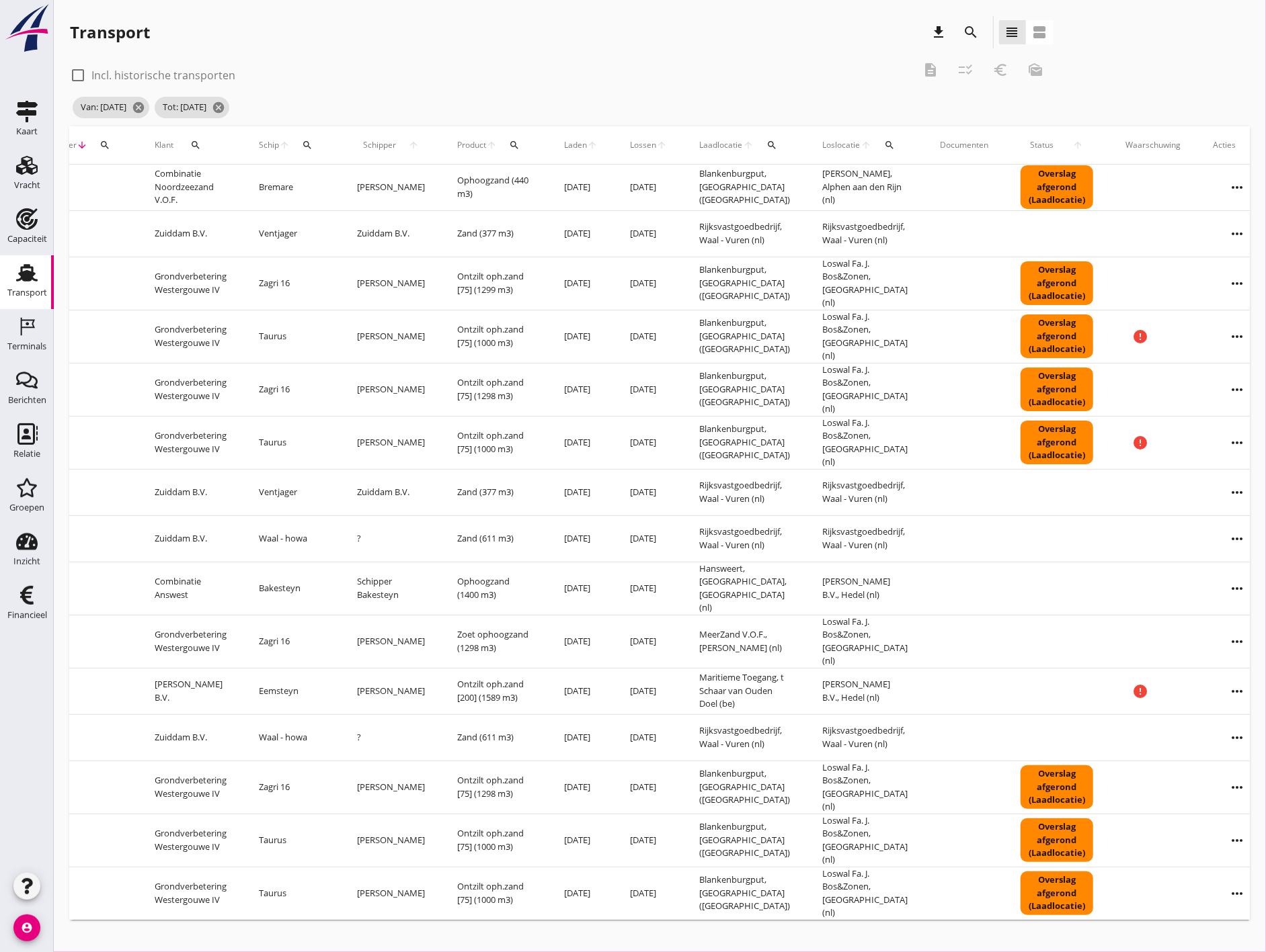
click at [76, 69] on div at bounding box center [77, 75] width 23 height 23
checkbox input "true"
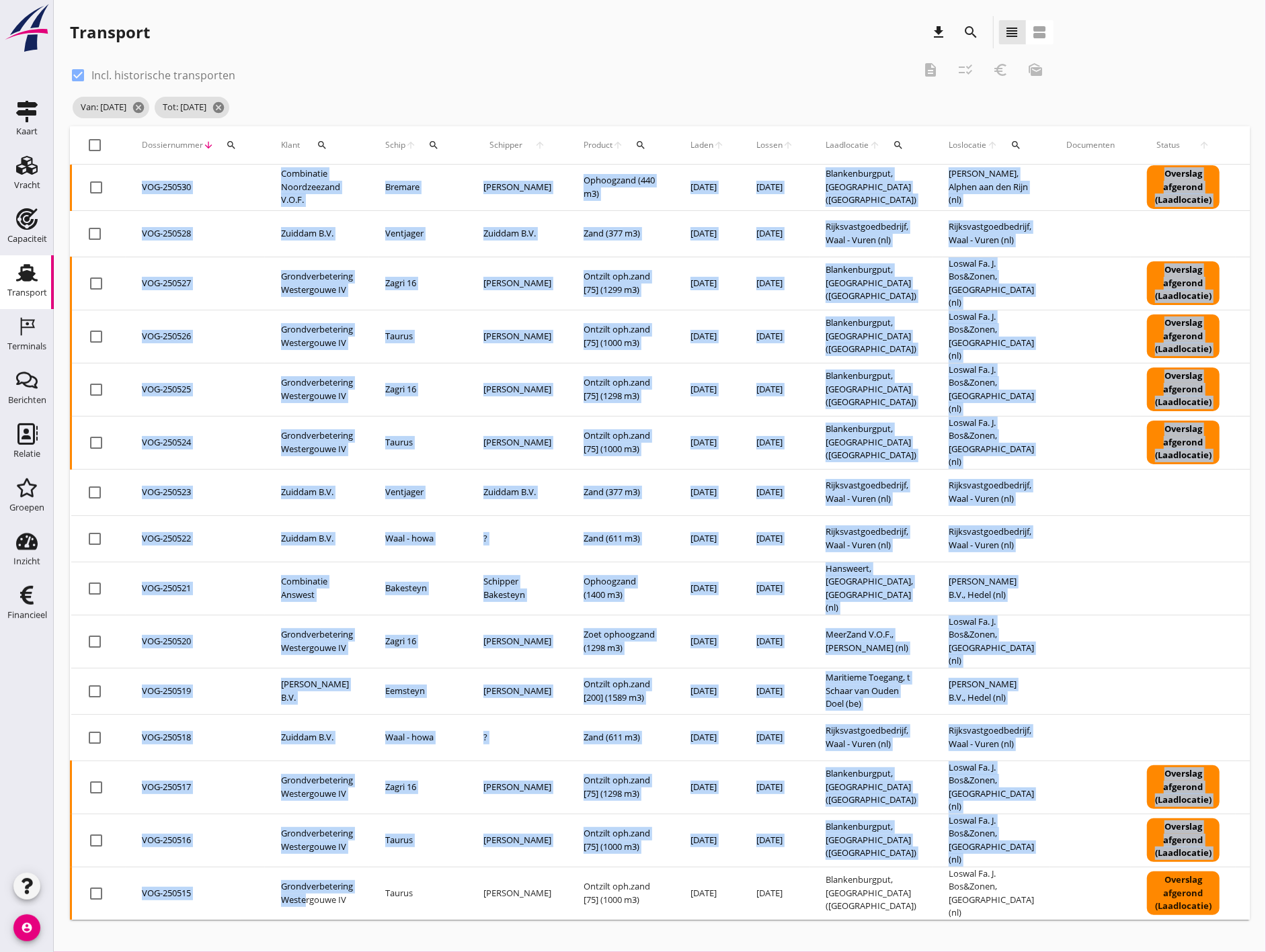
scroll to position [0, 29]
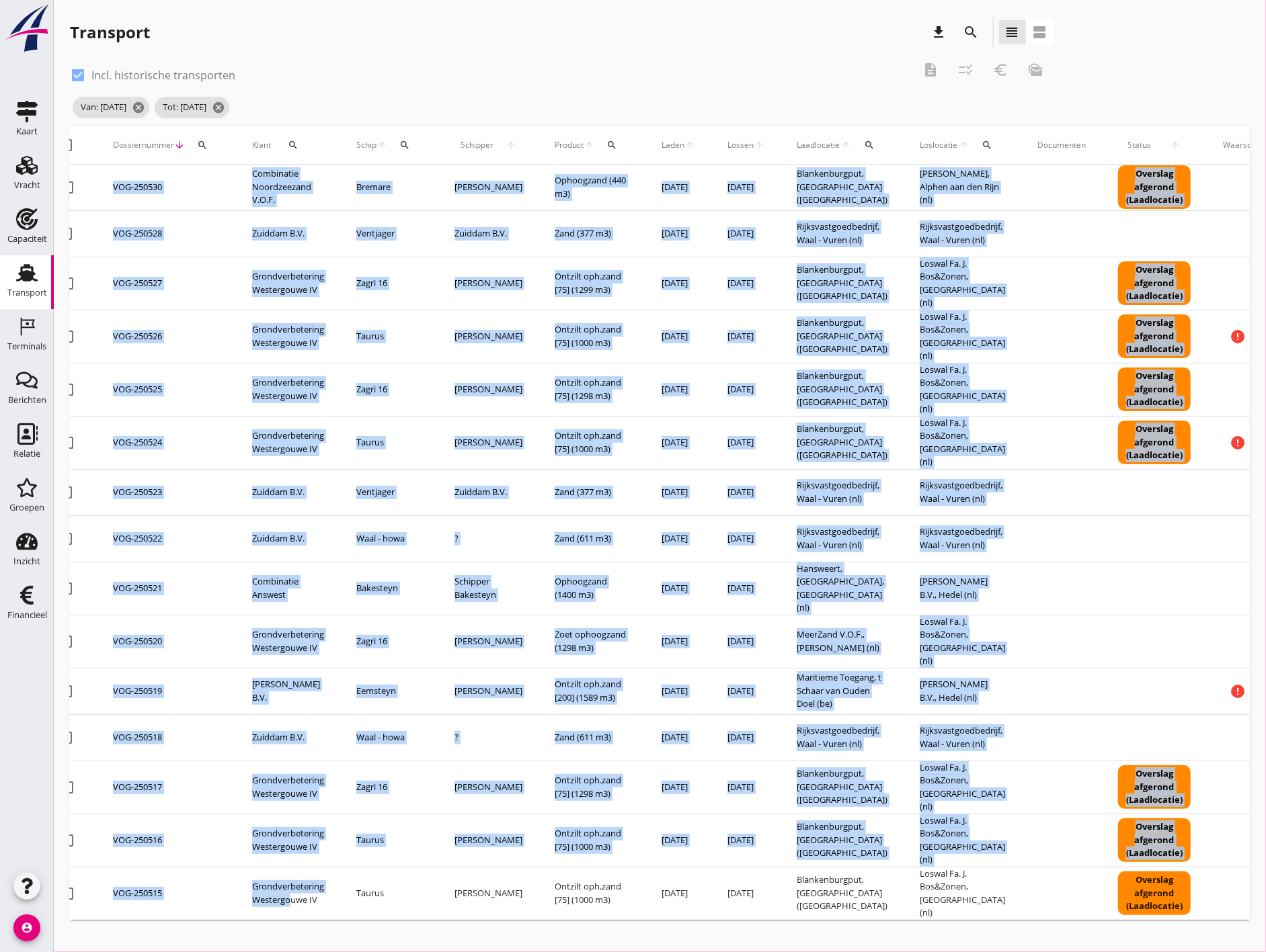
drag, startPoint x: 370, startPoint y: 870, endPoint x: 284, endPoint y: 854, distance: 87.5
click at [284, 854] on div "check_box_outline_blank Dossiernummer arrow_downward search Klant search Schip …" at bounding box center [659, 523] width 1180 height 794
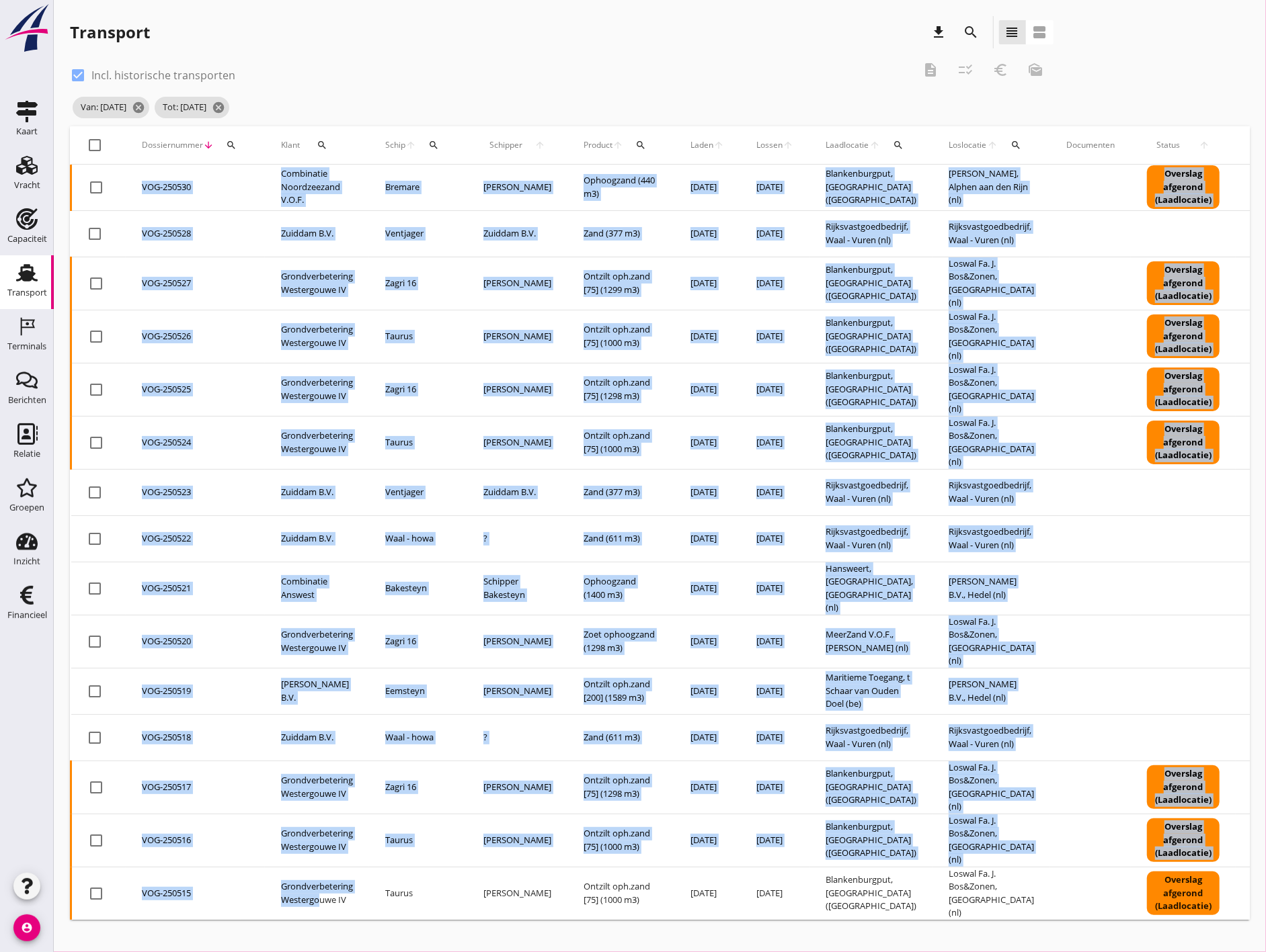
click at [304, 908] on div "cancel You are impersonating another user. Transport download search view_headl…" at bounding box center [660, 476] width 1212 height 952
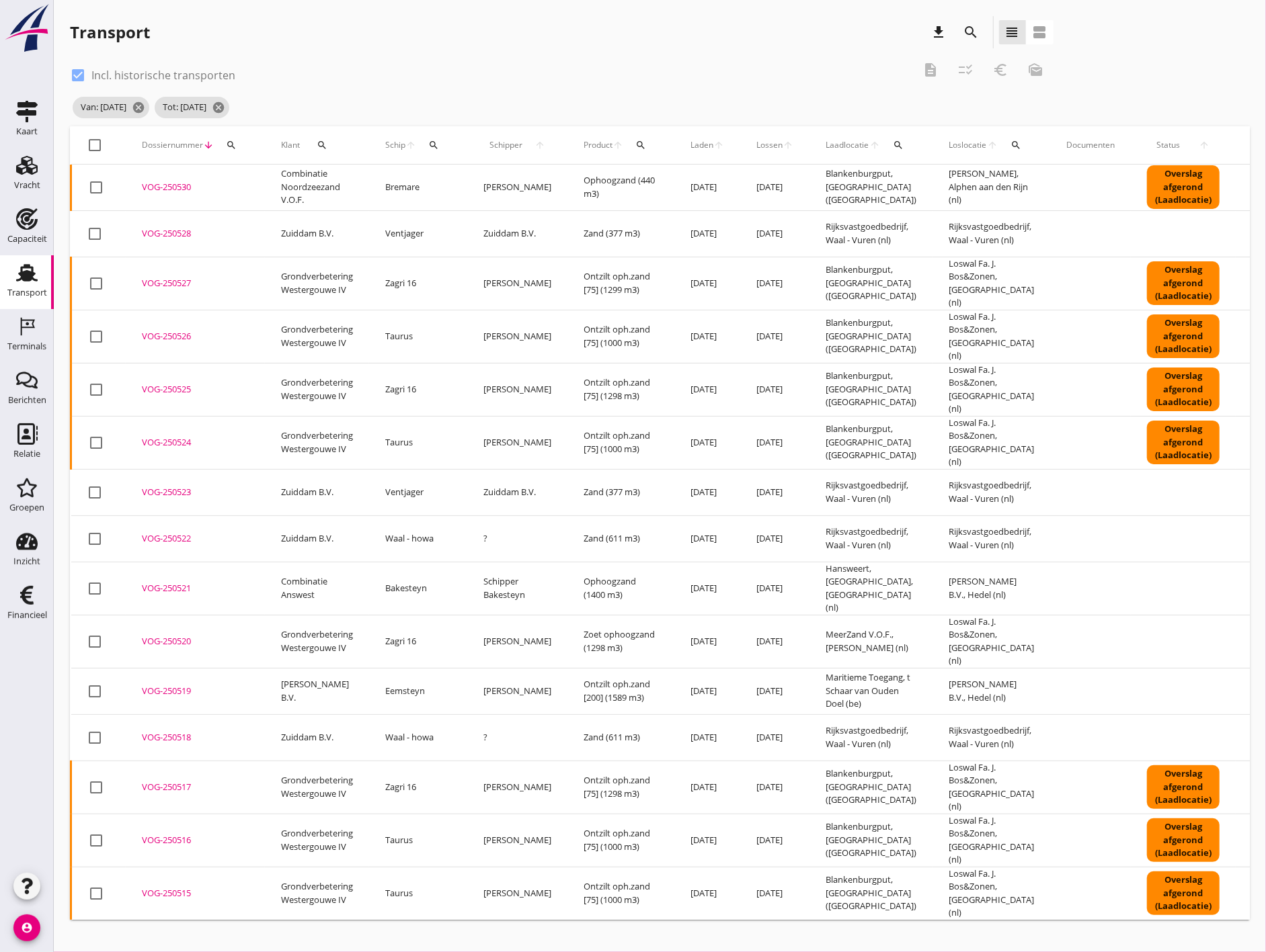
click at [95, 150] on div at bounding box center [95, 145] width 23 height 23
checkbox input "true"
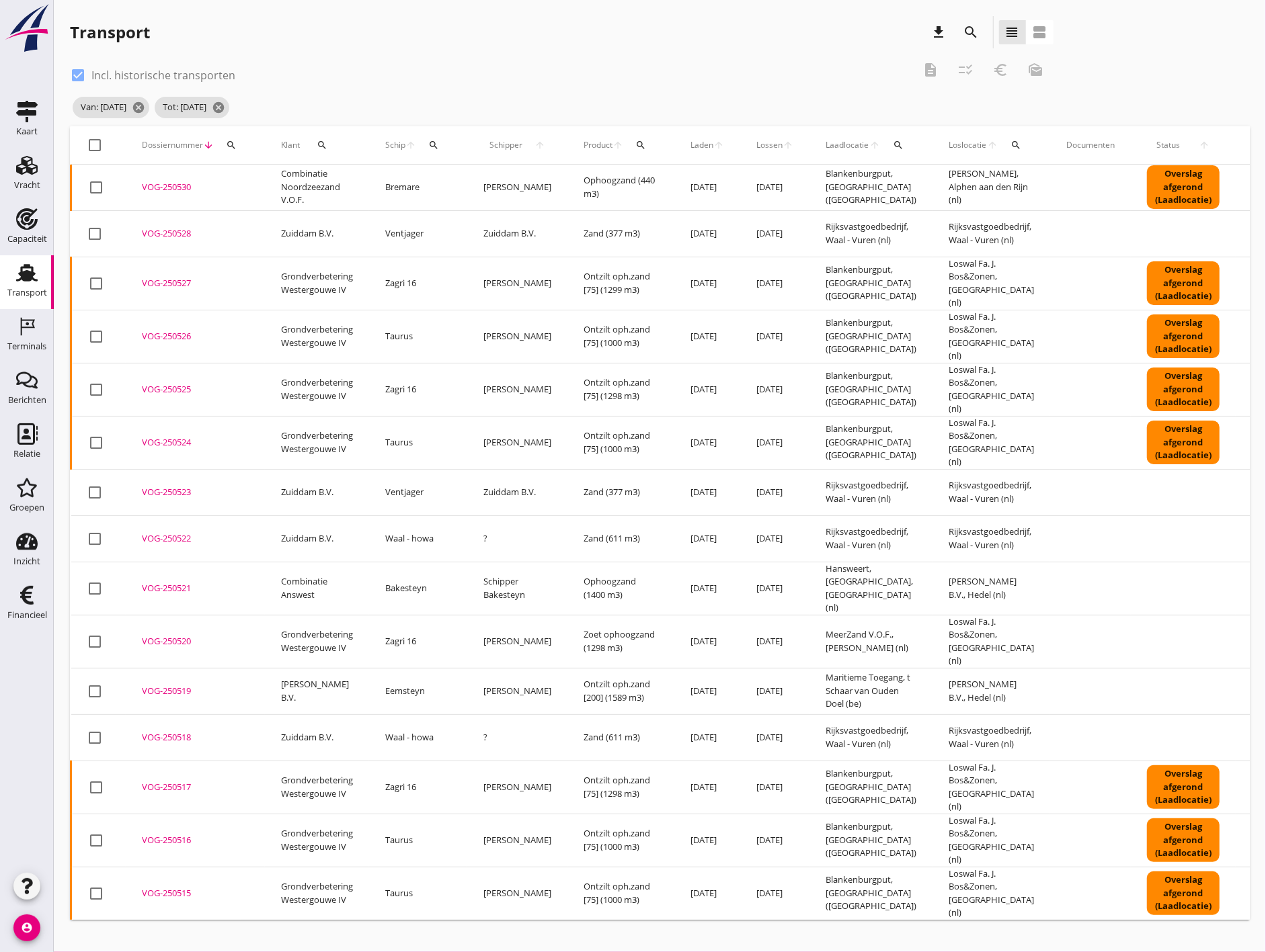
checkbox input "true"
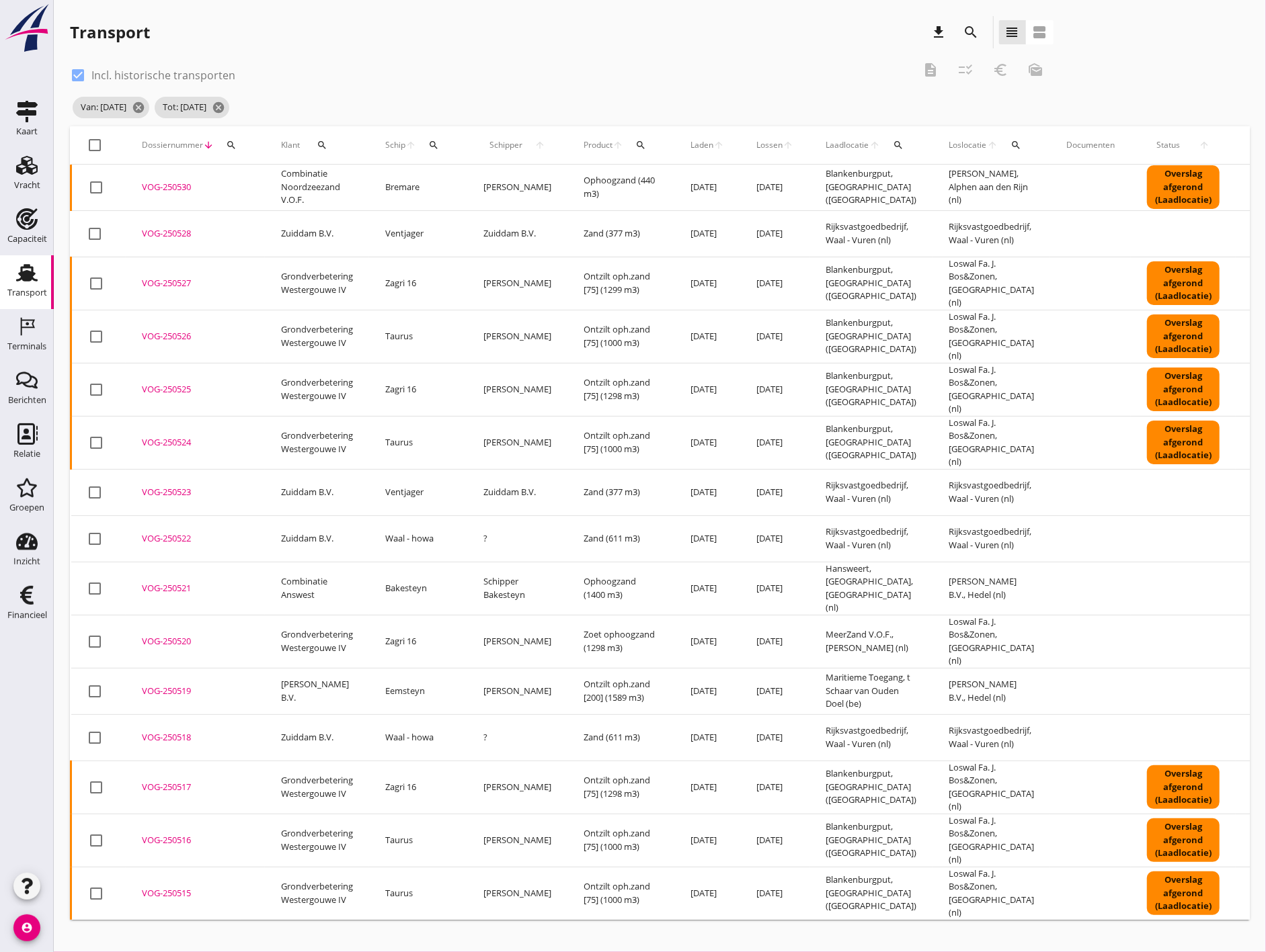
checkbox input "true"
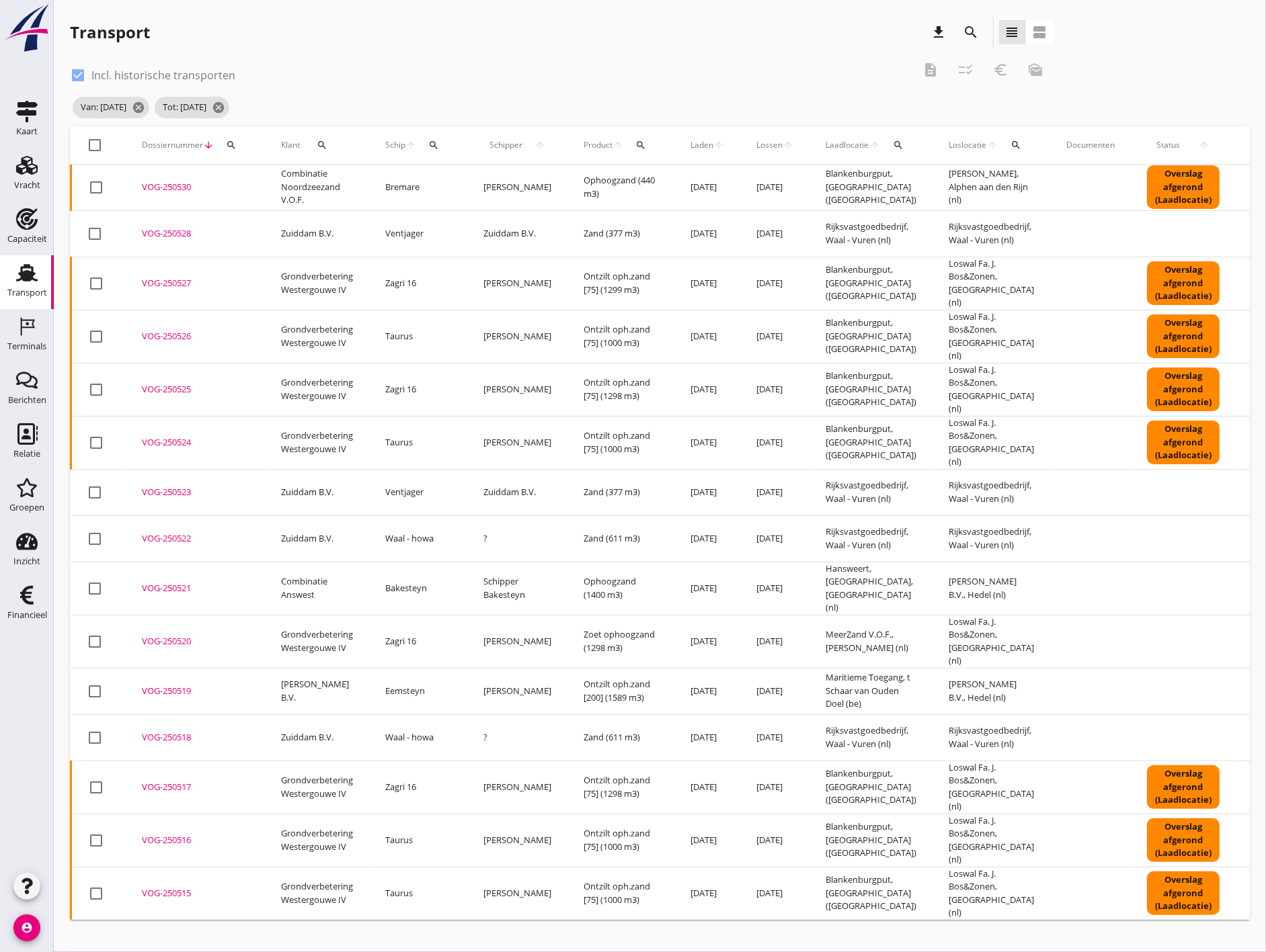
checkbox input "true"
click at [79, 79] on div at bounding box center [77, 75] width 23 height 23
checkbox input "false"
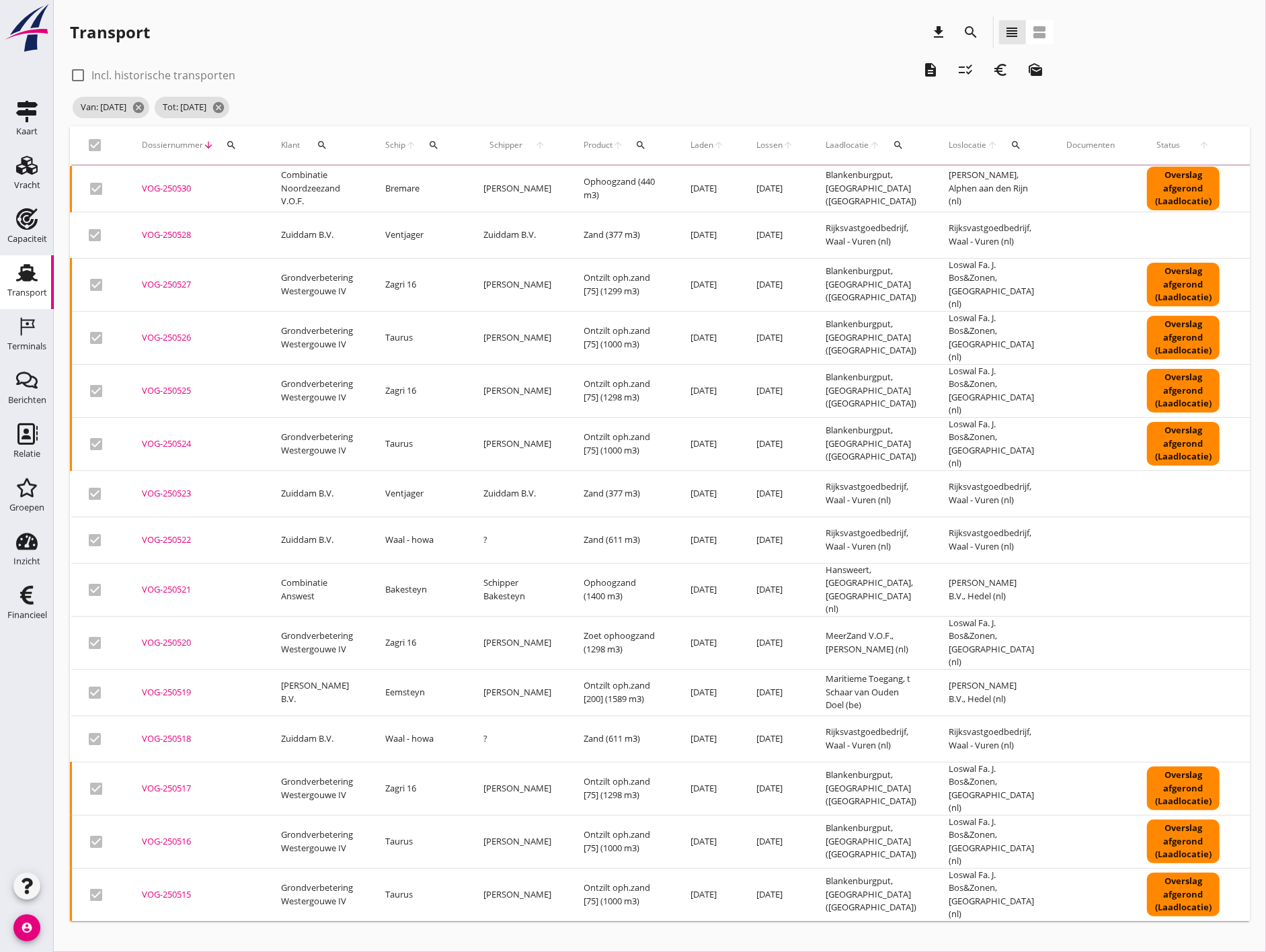
checkbox input "false"
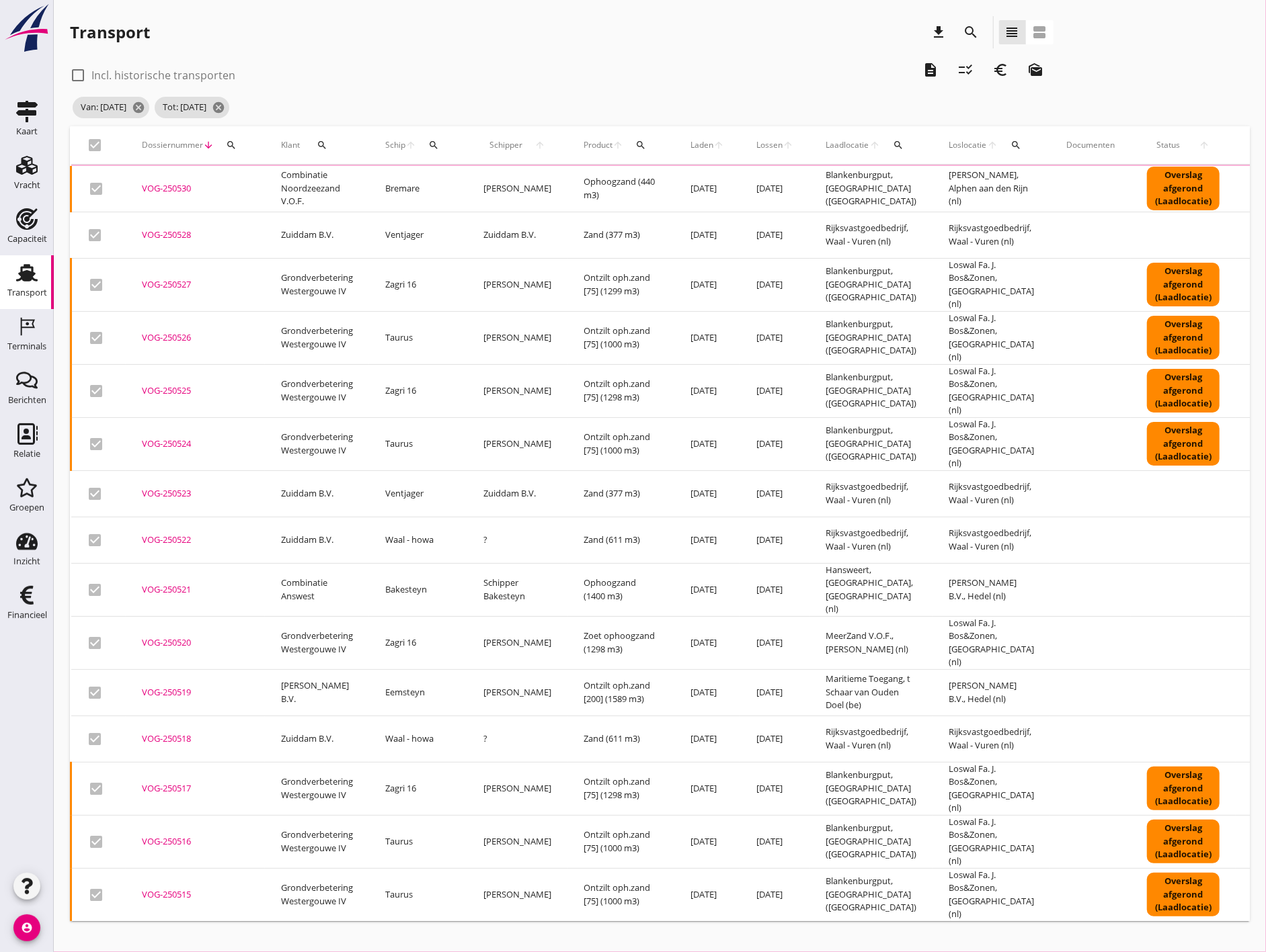
checkbox input "false"
click at [86, 74] on div at bounding box center [77, 75] width 23 height 23
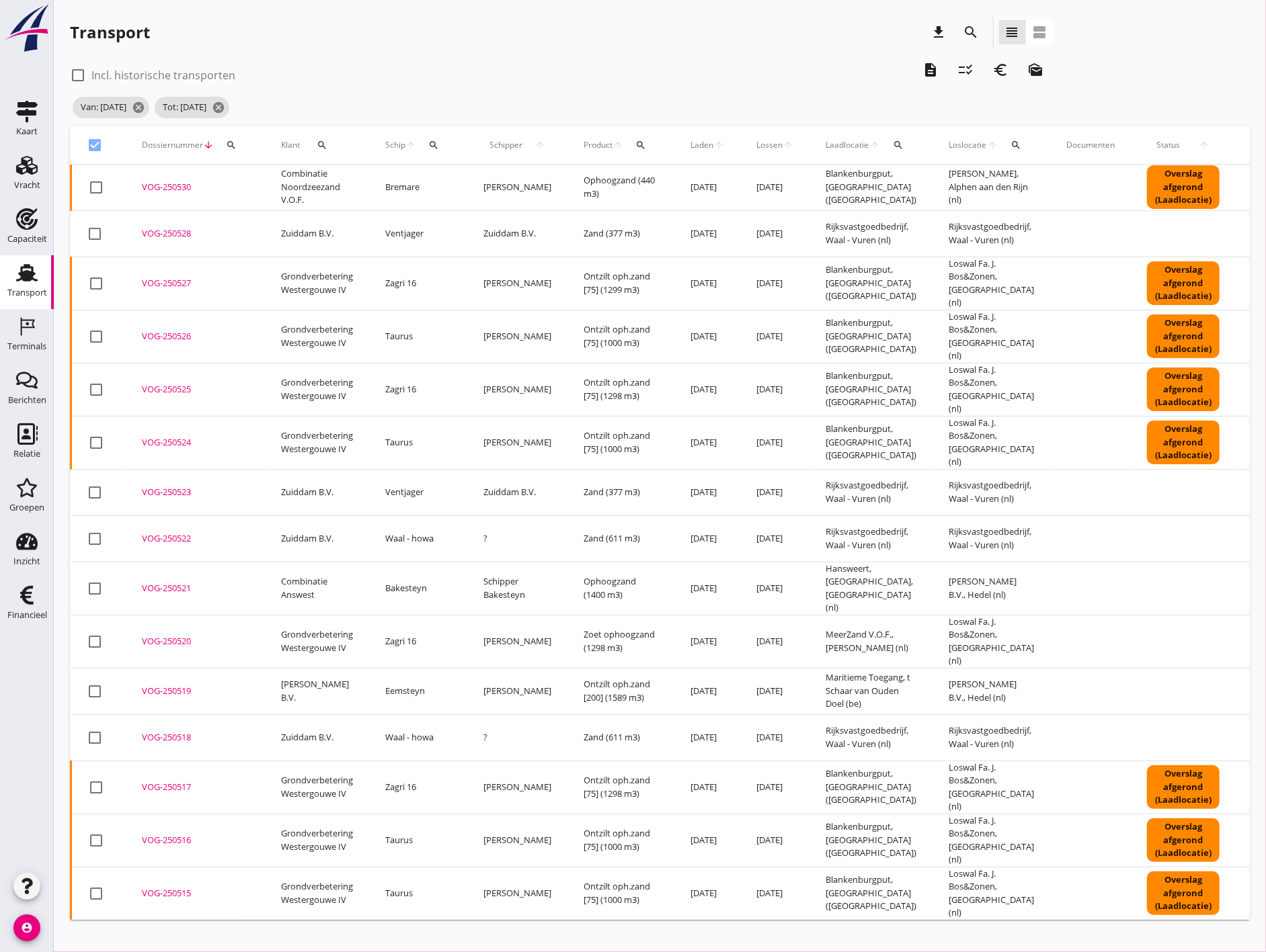
checkbox input "true"
click at [93, 141] on div at bounding box center [95, 145] width 23 height 23
checkbox input "true"
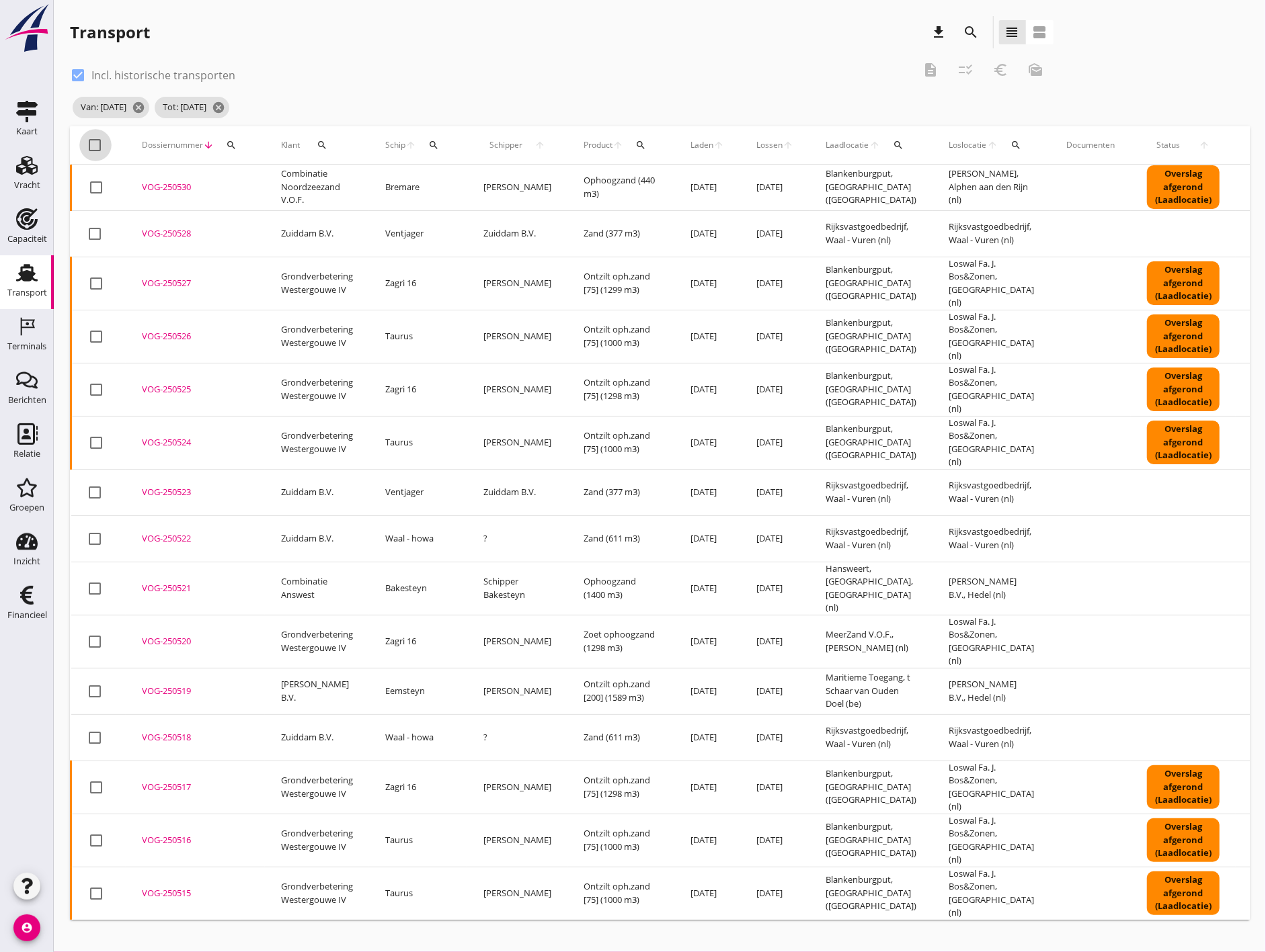
checkbox input "true"
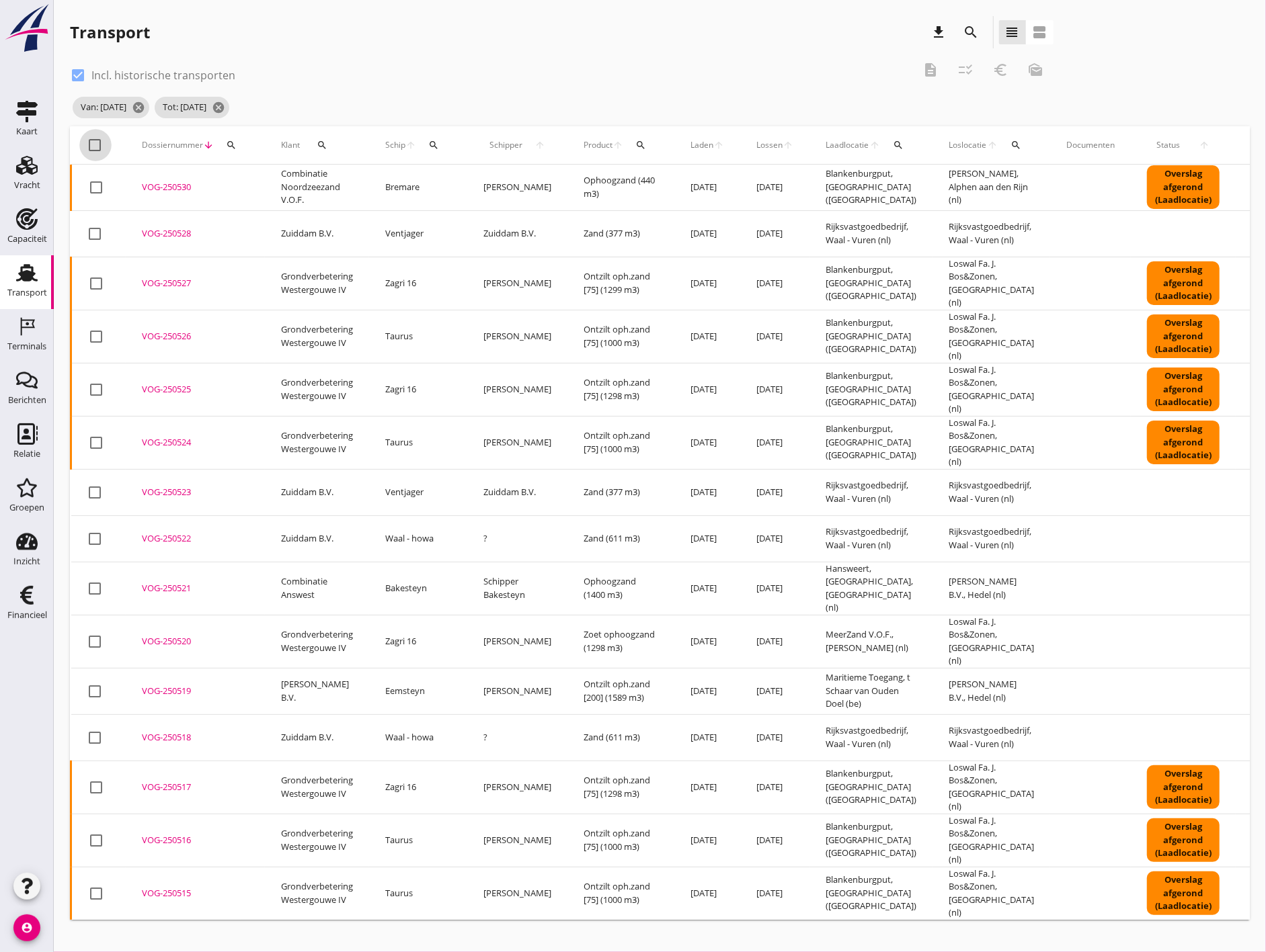
checkbox input "true"
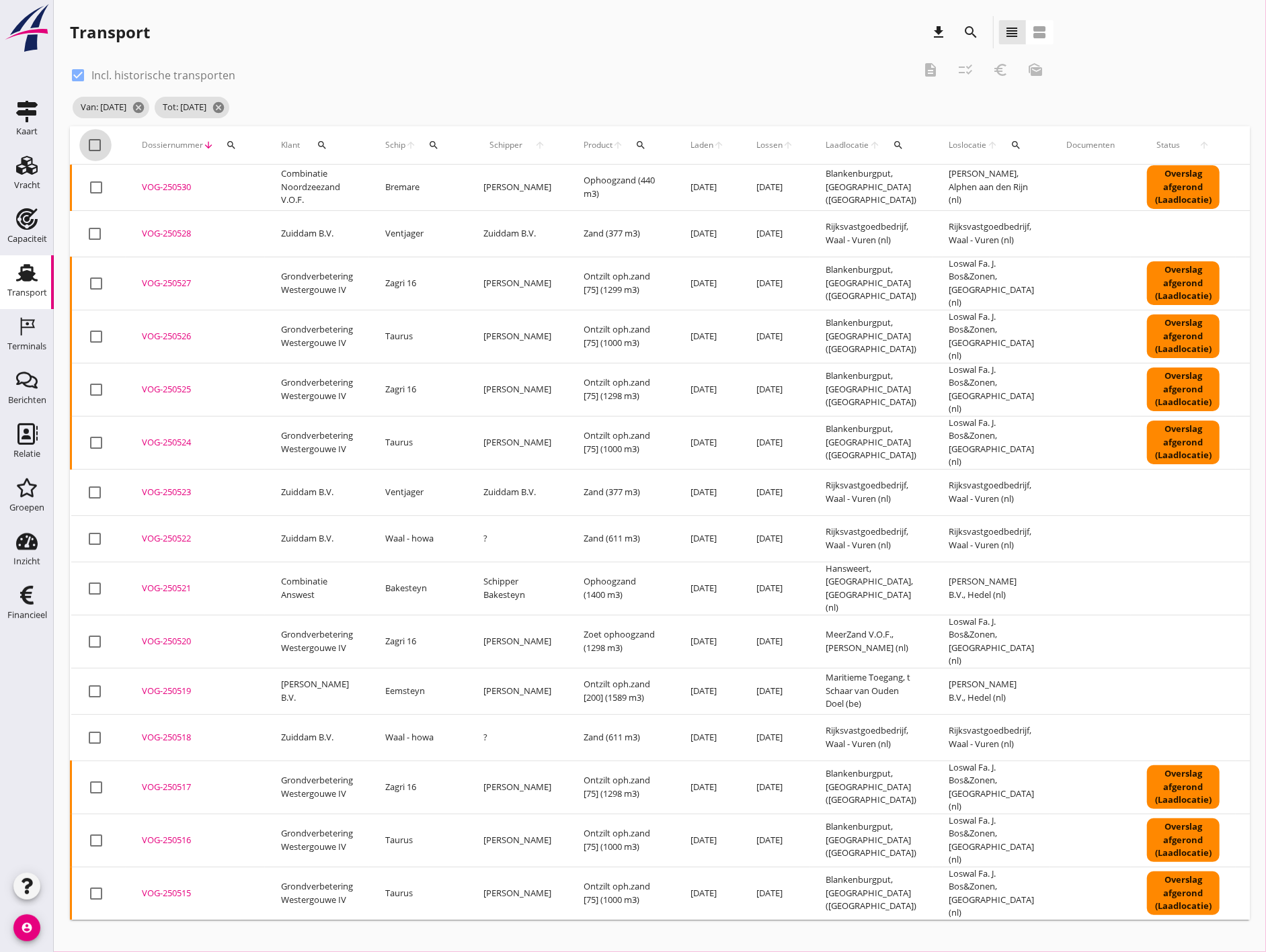
checkbox input "true"
click at [962, 70] on icon "checklist_rtl" at bounding box center [966, 70] width 16 height 16
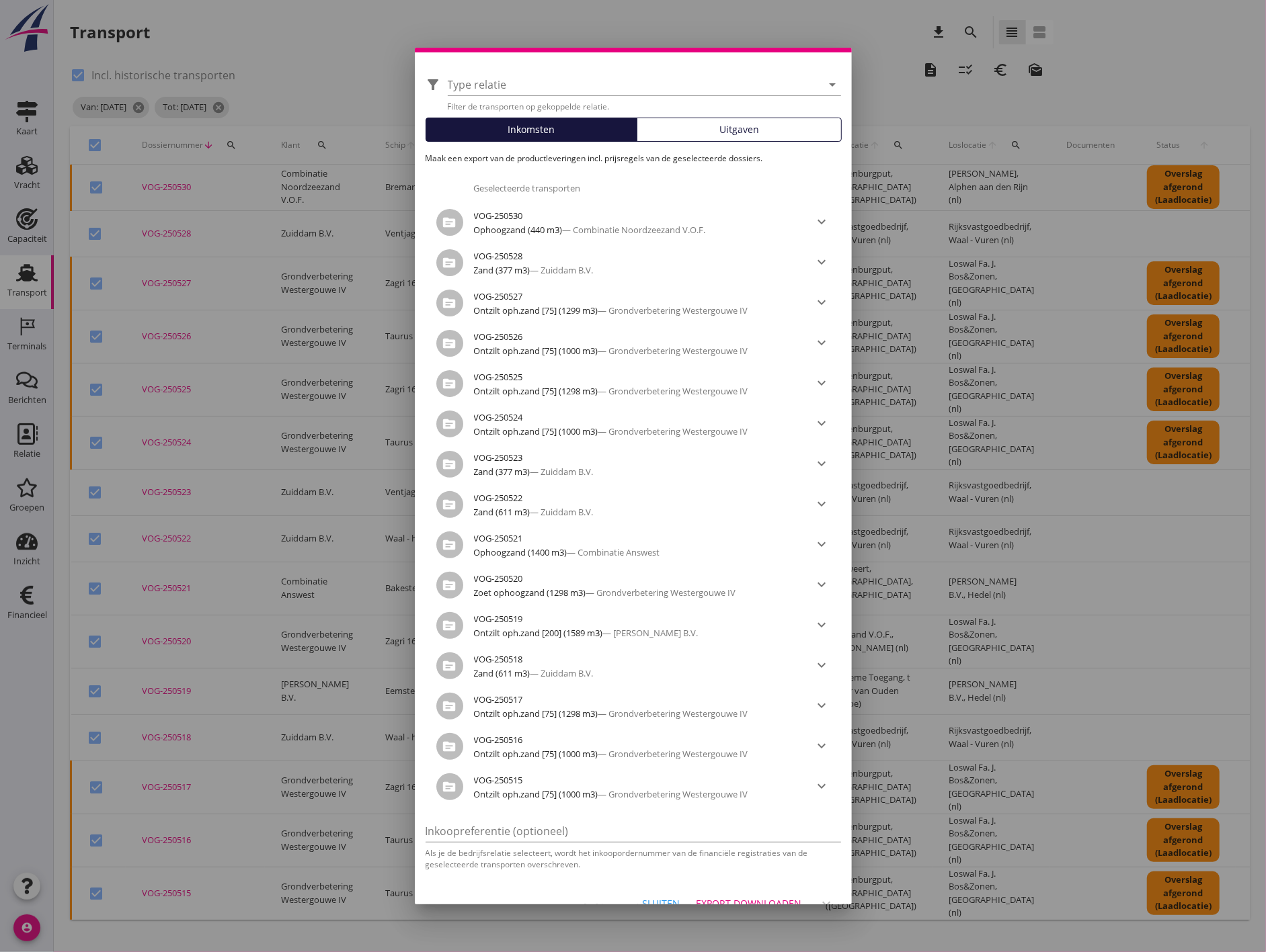
scroll to position [70, 0]
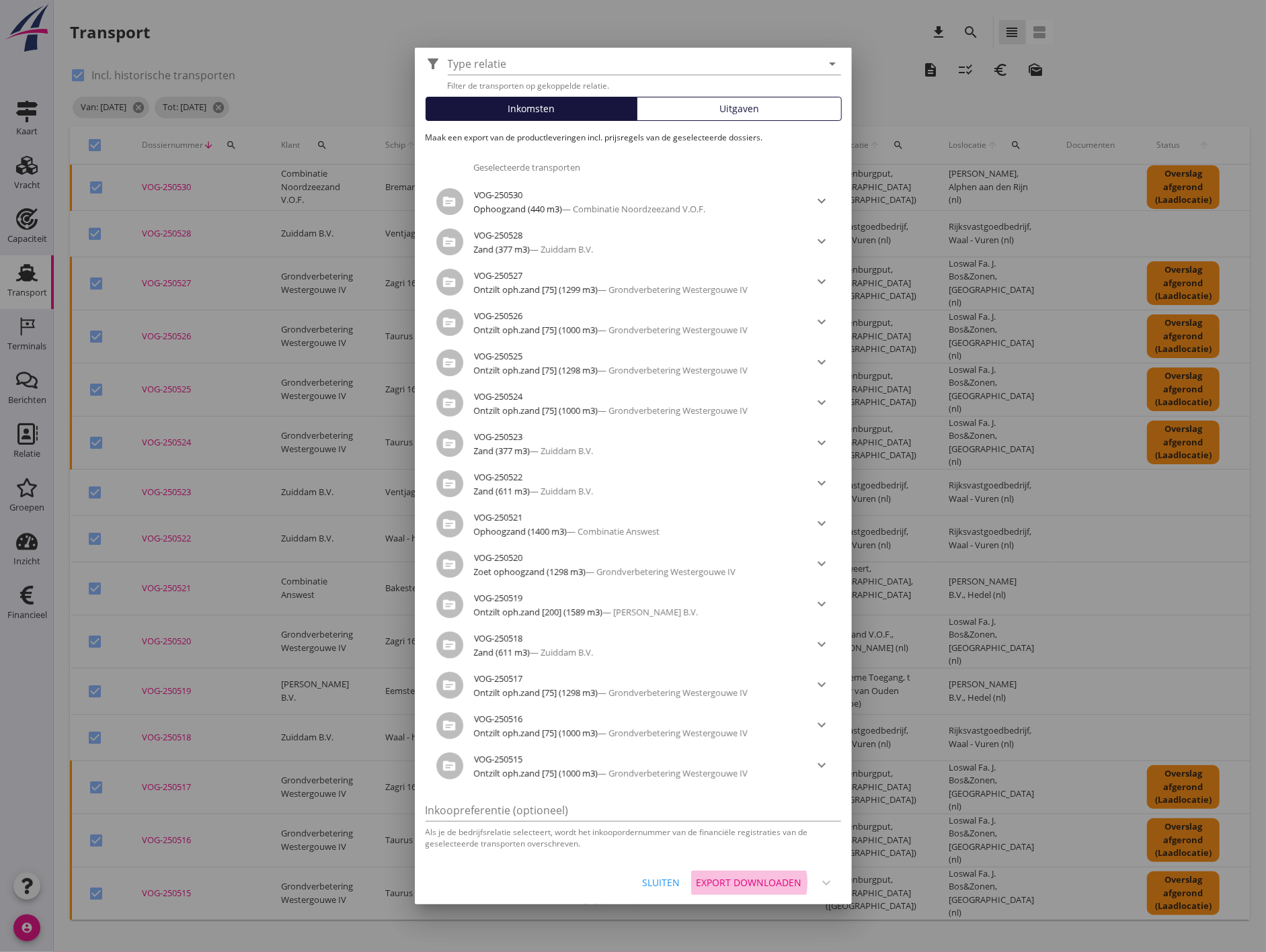
click at [724, 881] on div "Export downloaden" at bounding box center [749, 882] width 106 height 14
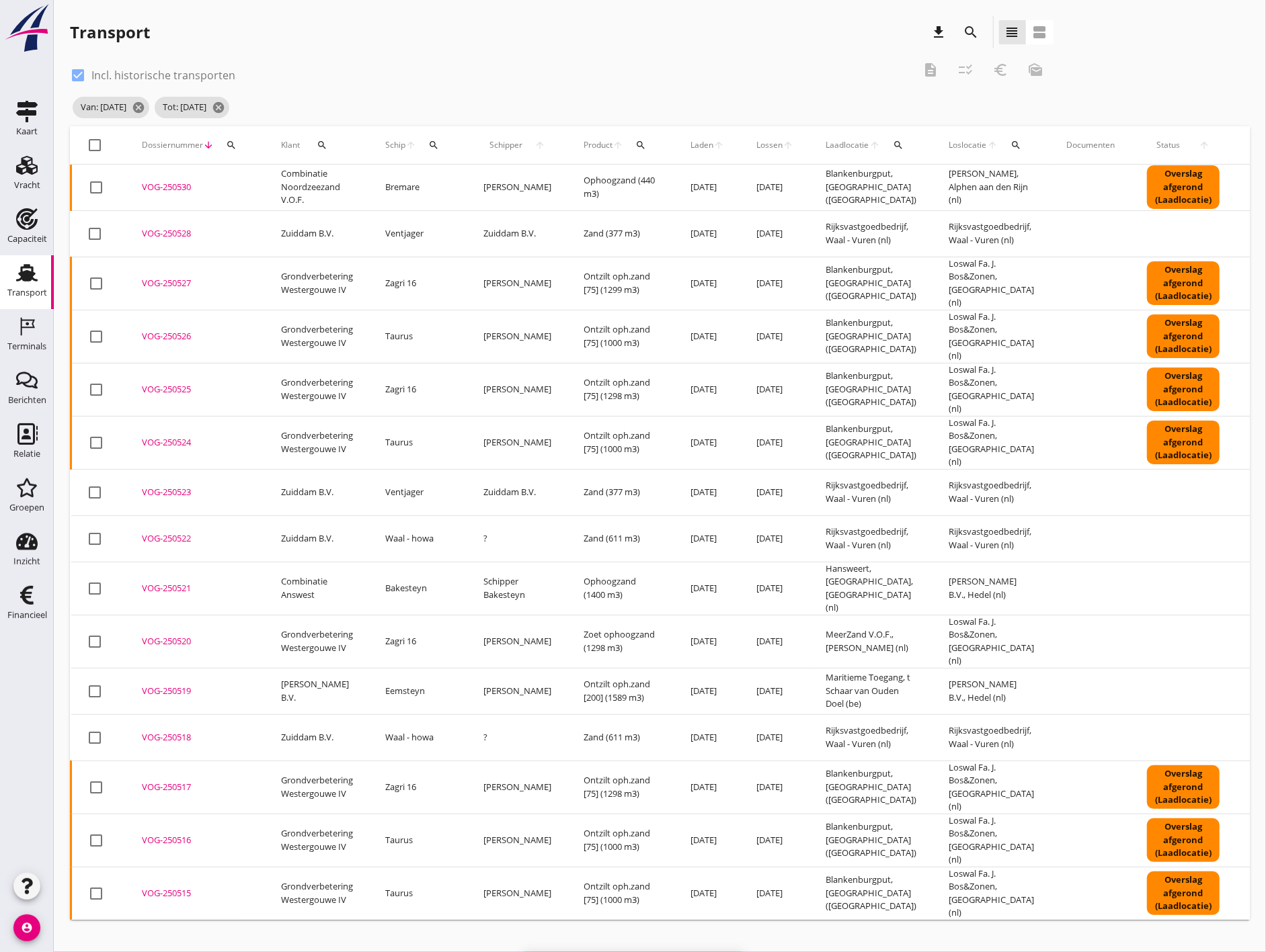
checkbox input "false"
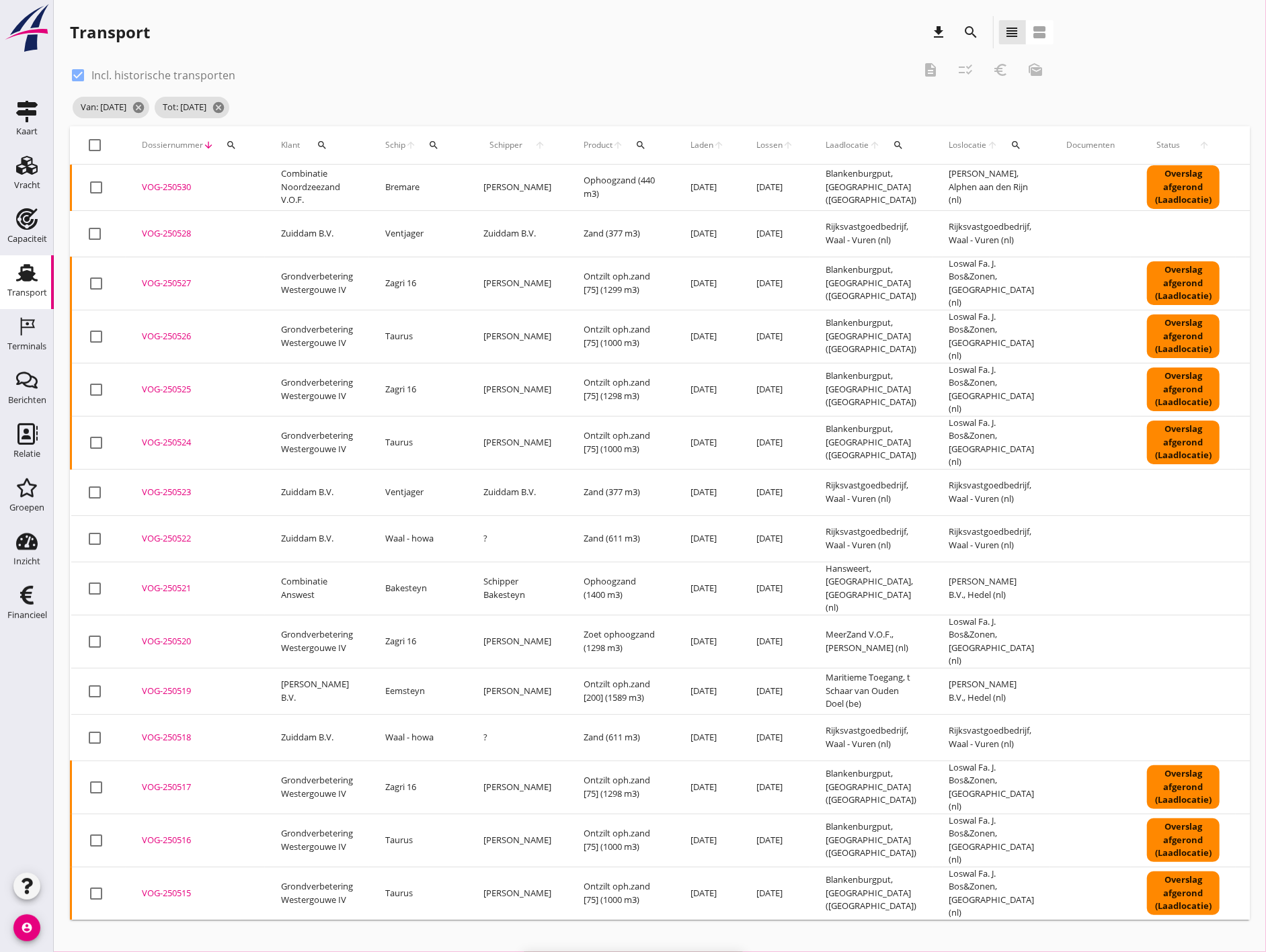
checkbox input "false"
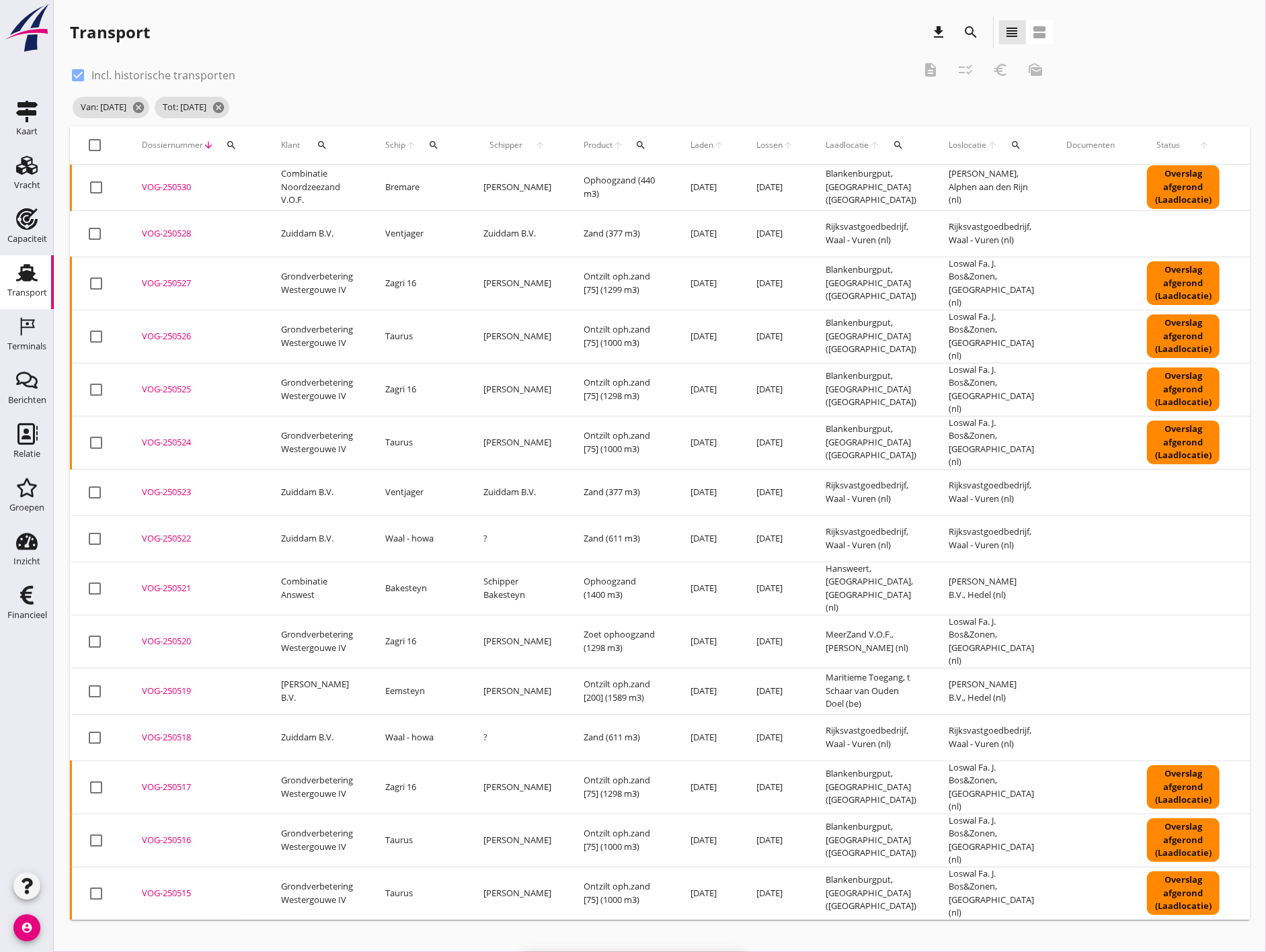
checkbox input "false"
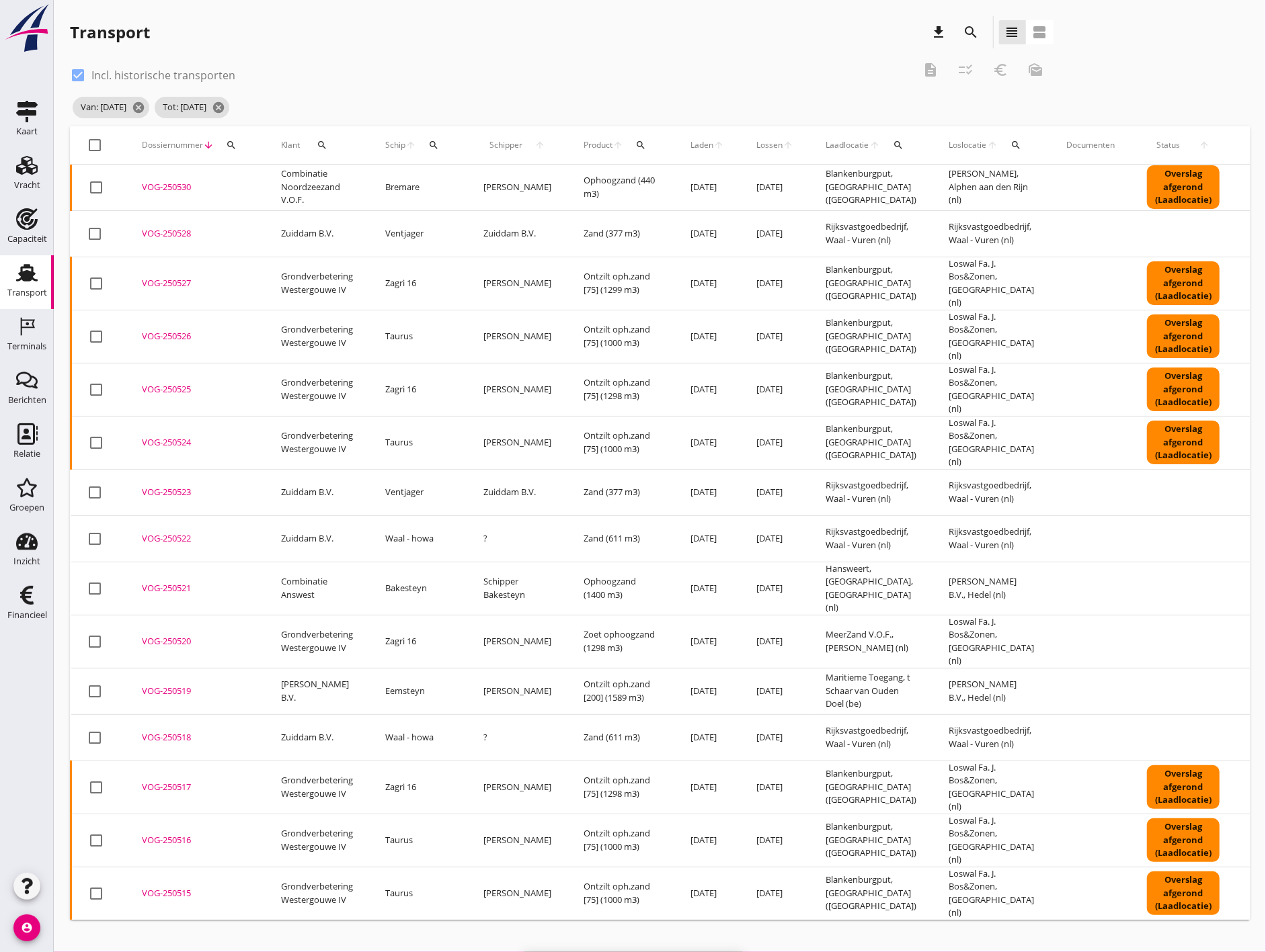
checkbox input "false"
click at [413, 190] on td "Bremare" at bounding box center [418, 188] width 98 height 46
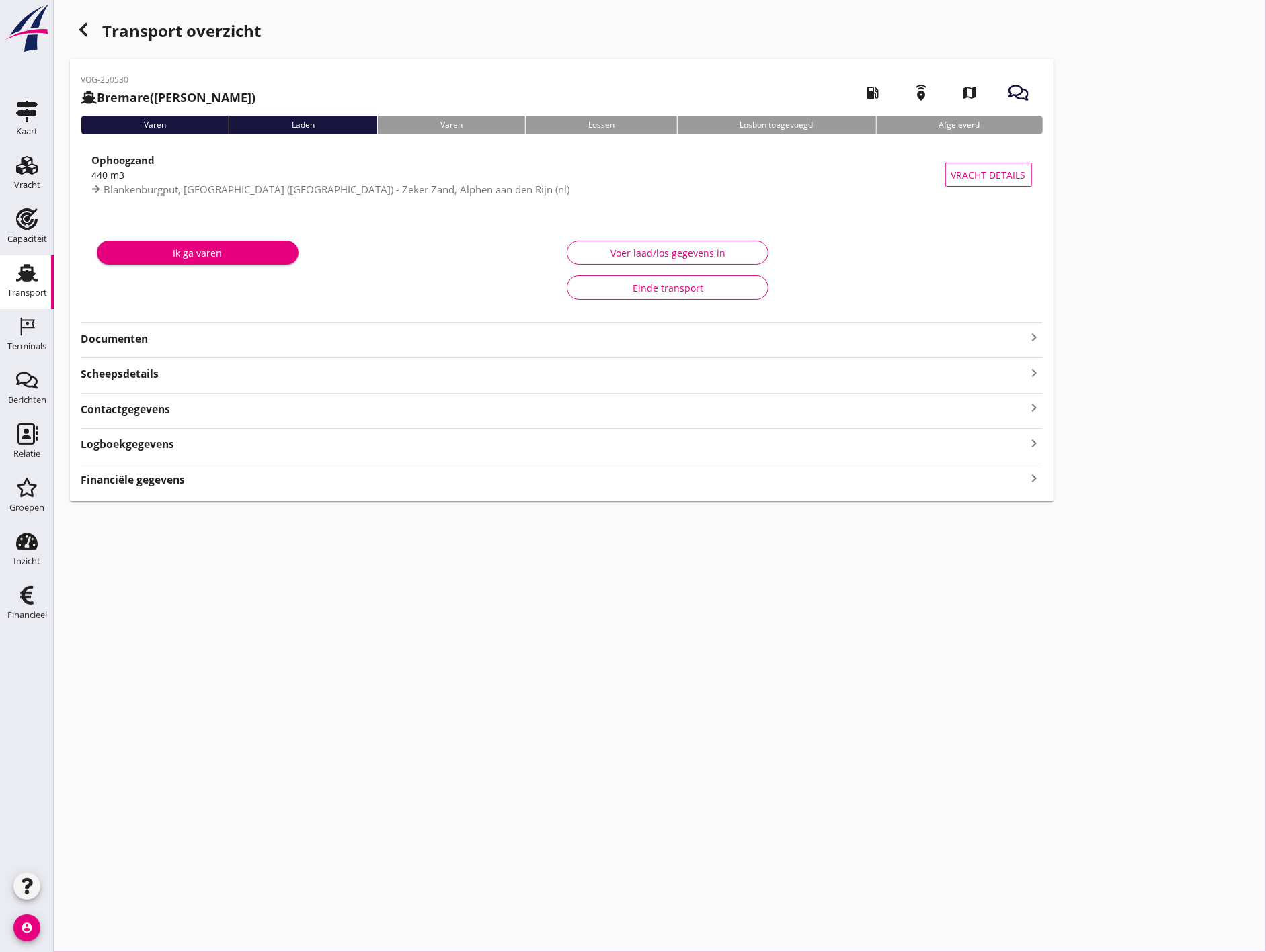
click at [248, 489] on div "VOG-250530 Bremare ([PERSON_NAME]) local_gas_station emergency_share map Varen …" at bounding box center [561, 280] width 983 height 442
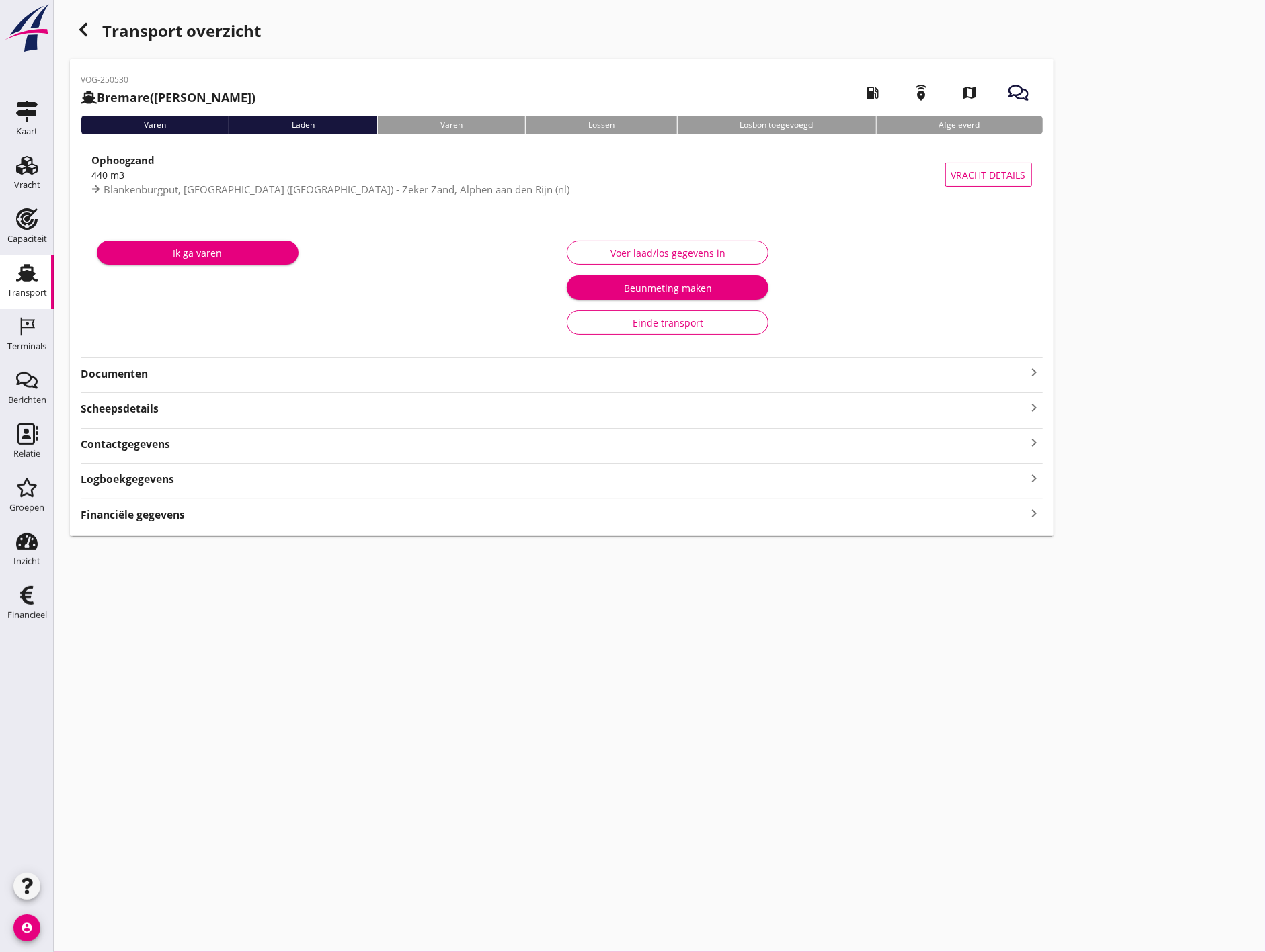
click at [248, 484] on div "Logboekgegevens keyboard_arrow_right" at bounding box center [561, 478] width 962 height 18
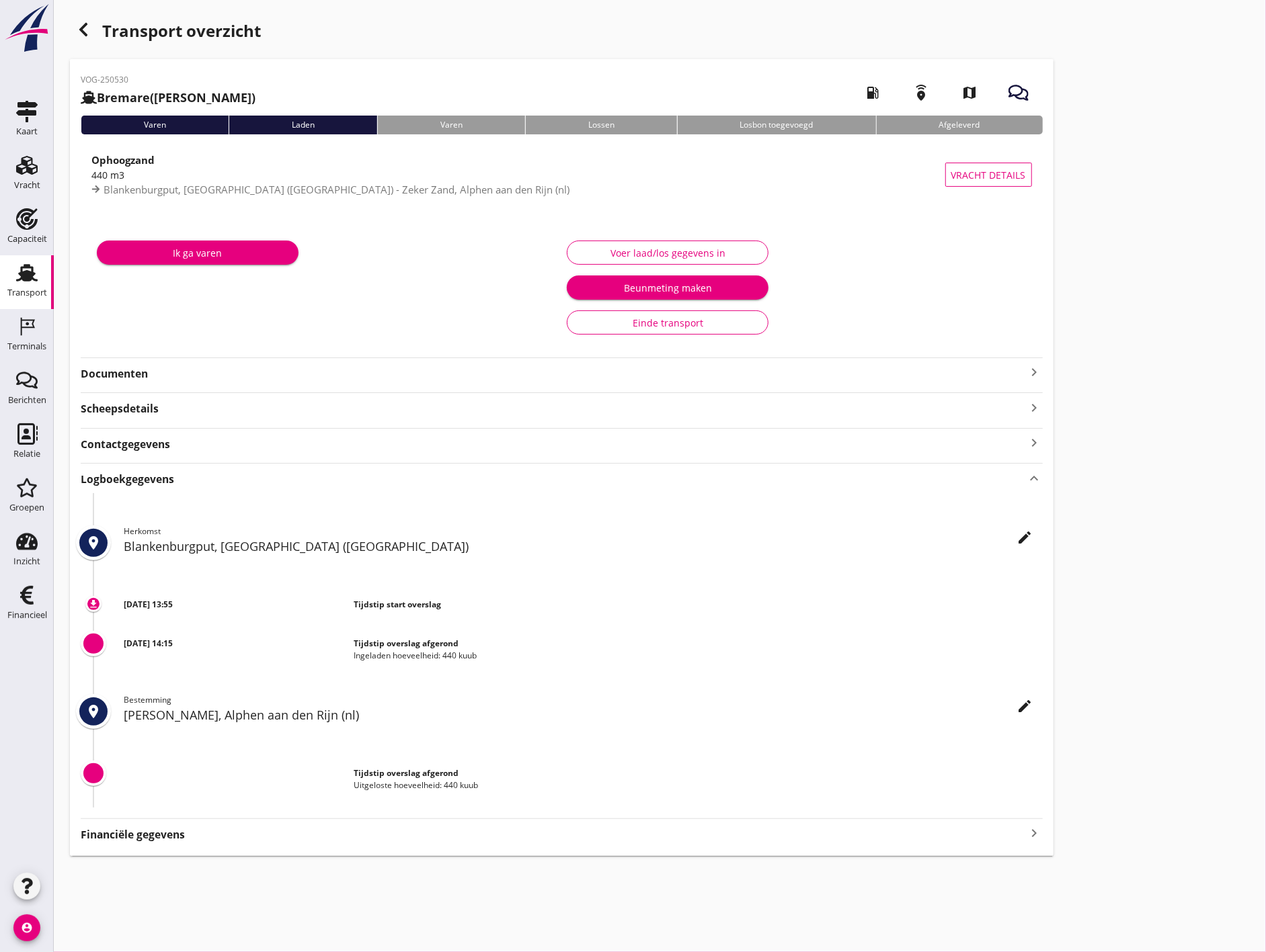
click at [259, 478] on div "Logboekgegevens keyboard_arrow_up" at bounding box center [561, 478] width 962 height 18
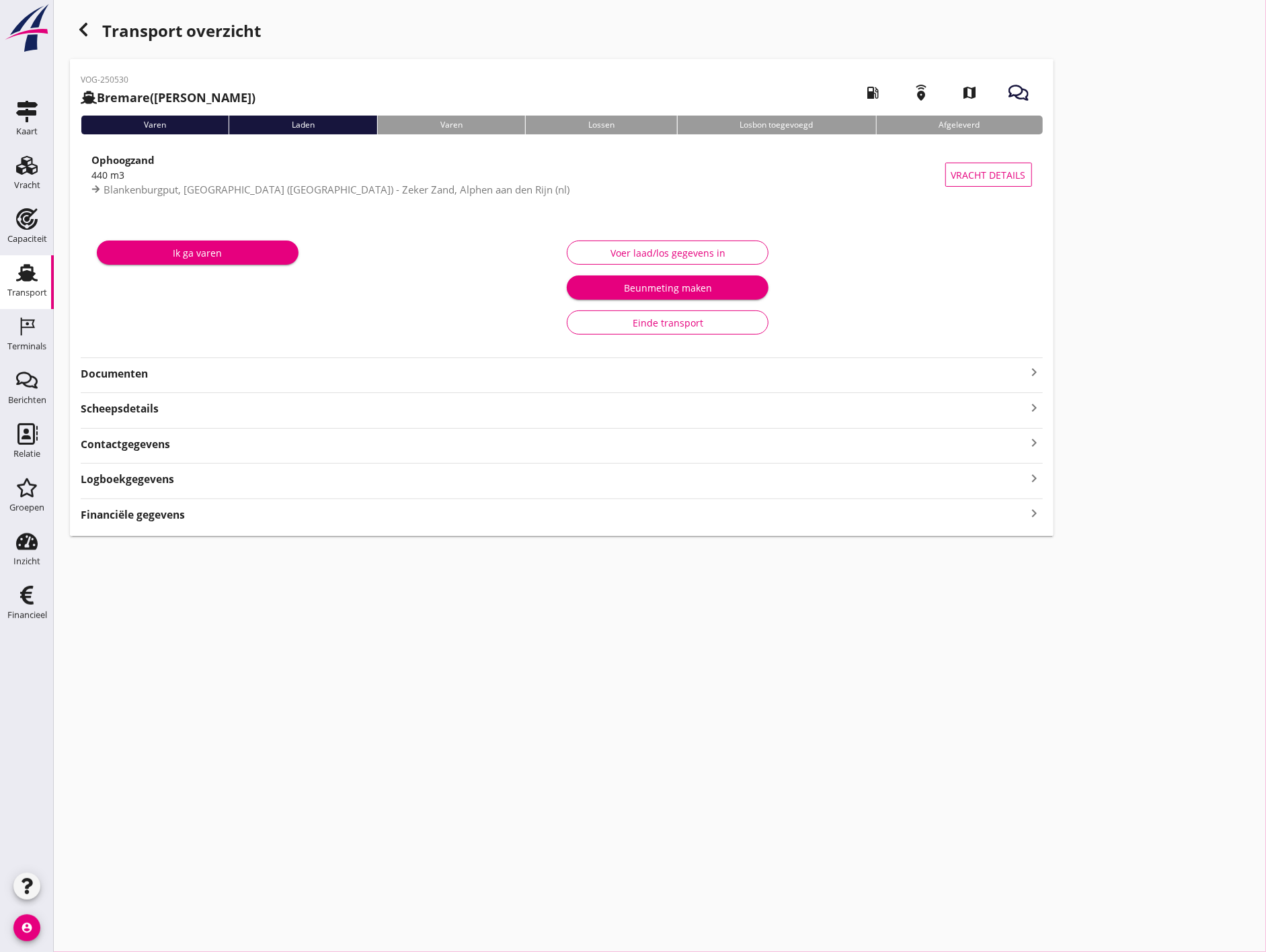
click at [292, 508] on div "Financiële gegevens keyboard_arrow_right" at bounding box center [561, 513] width 962 height 18
